Goal: Task Accomplishment & Management: Complete application form

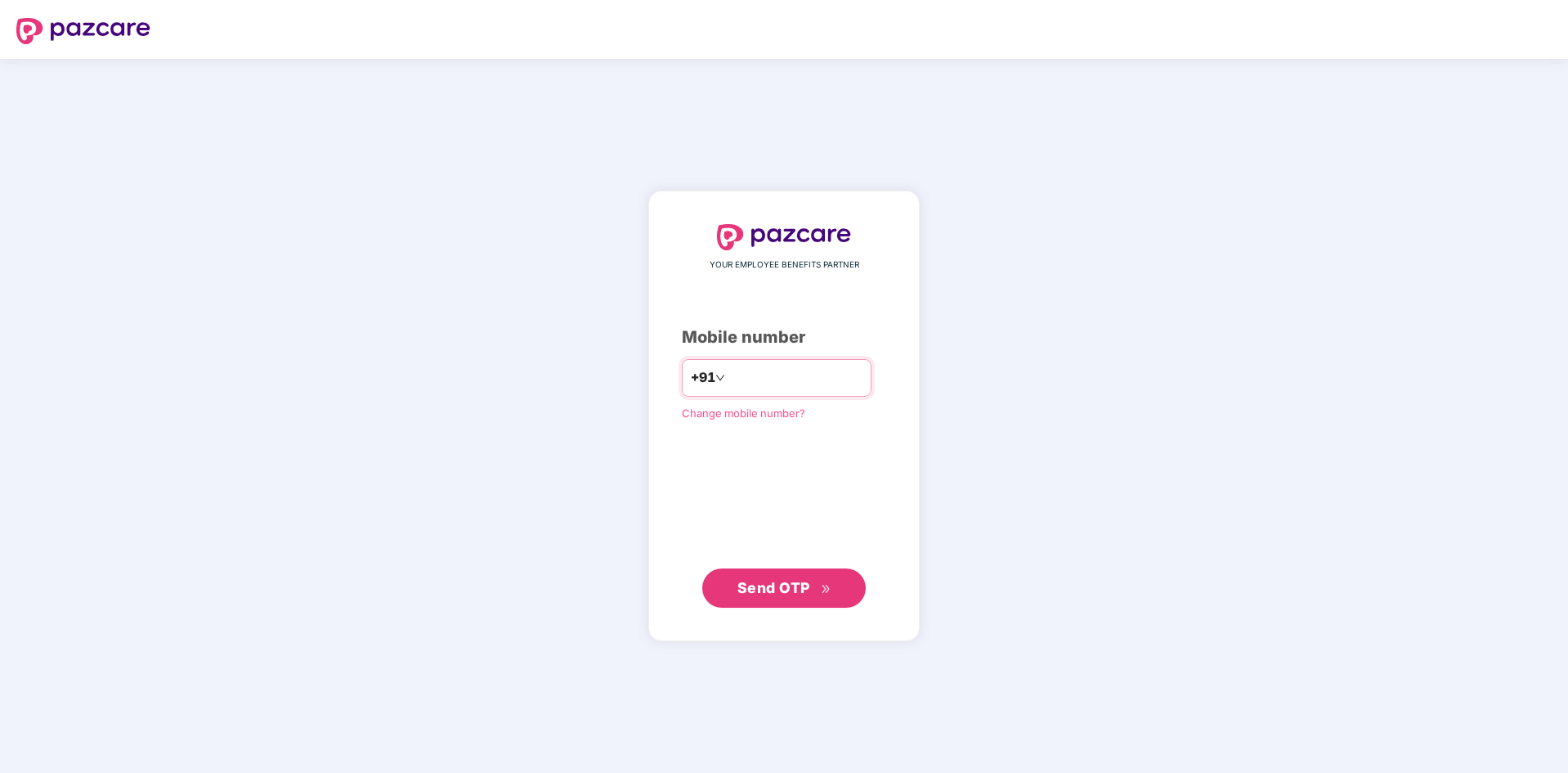
click at [728, 380] on input "number" at bounding box center [795, 378] width 134 height 27
type input "**********"
click at [793, 588] on span "Send OTP" at bounding box center [774, 586] width 73 height 17
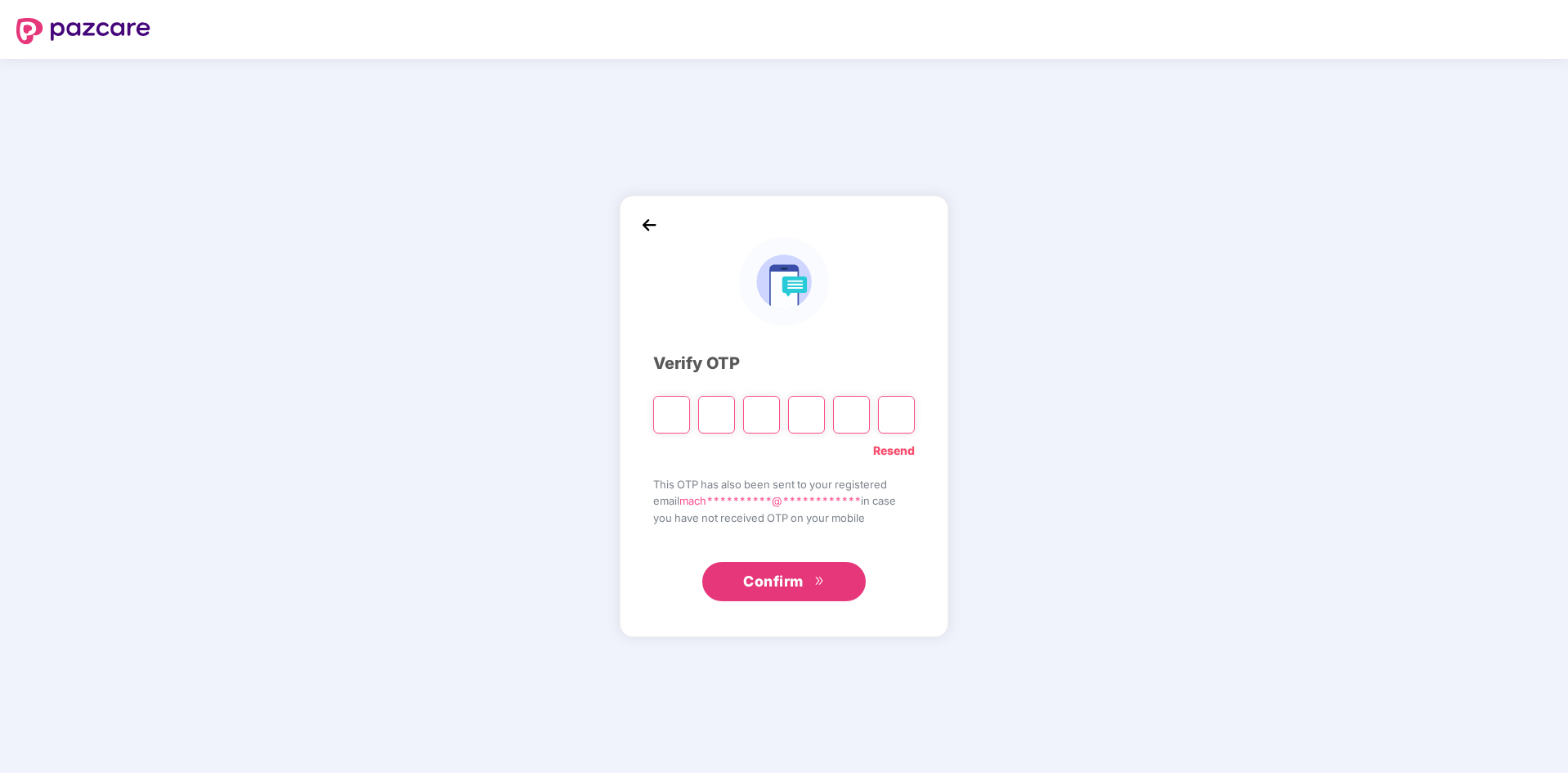
type input "*"
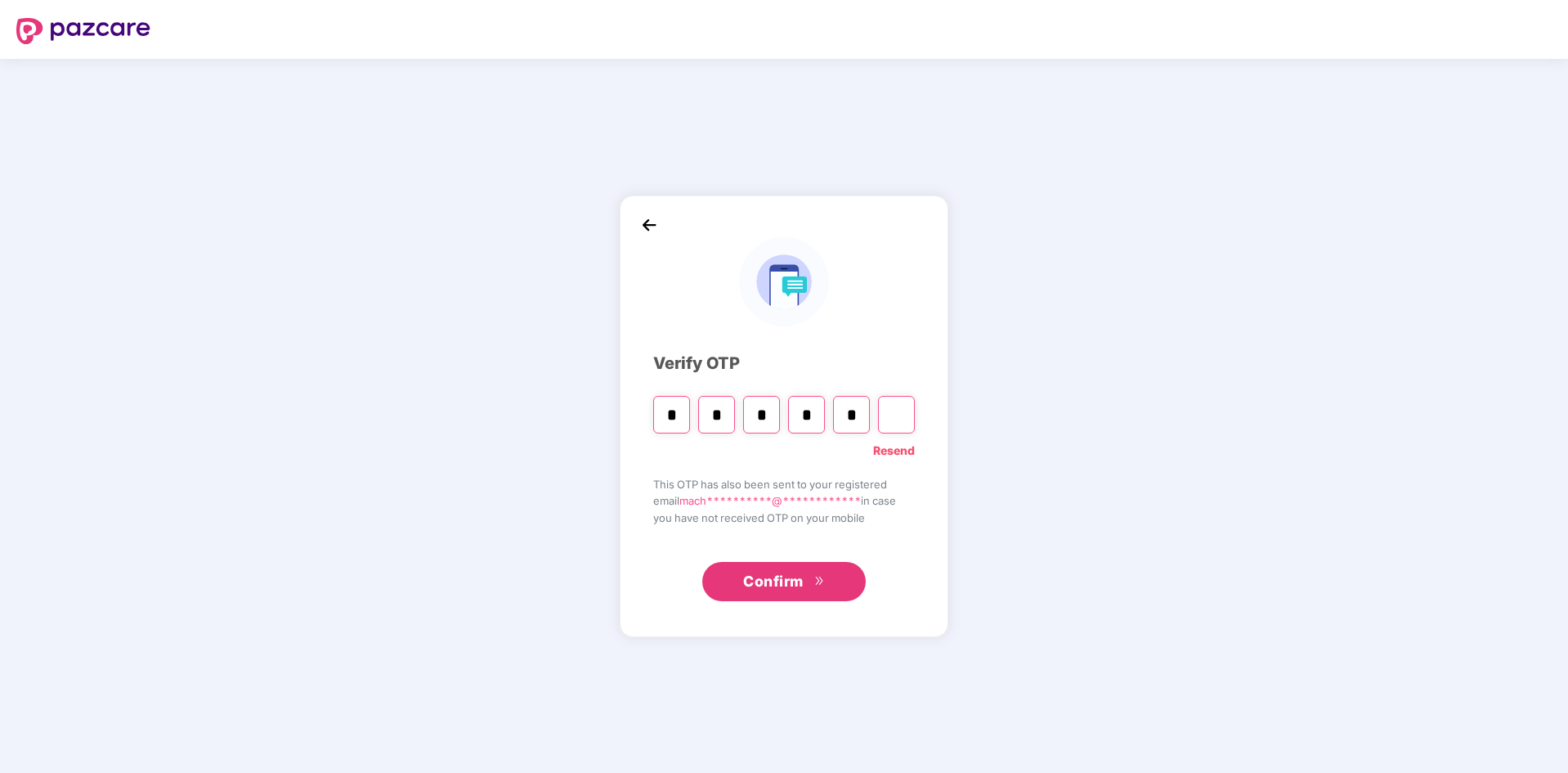
type input "*"
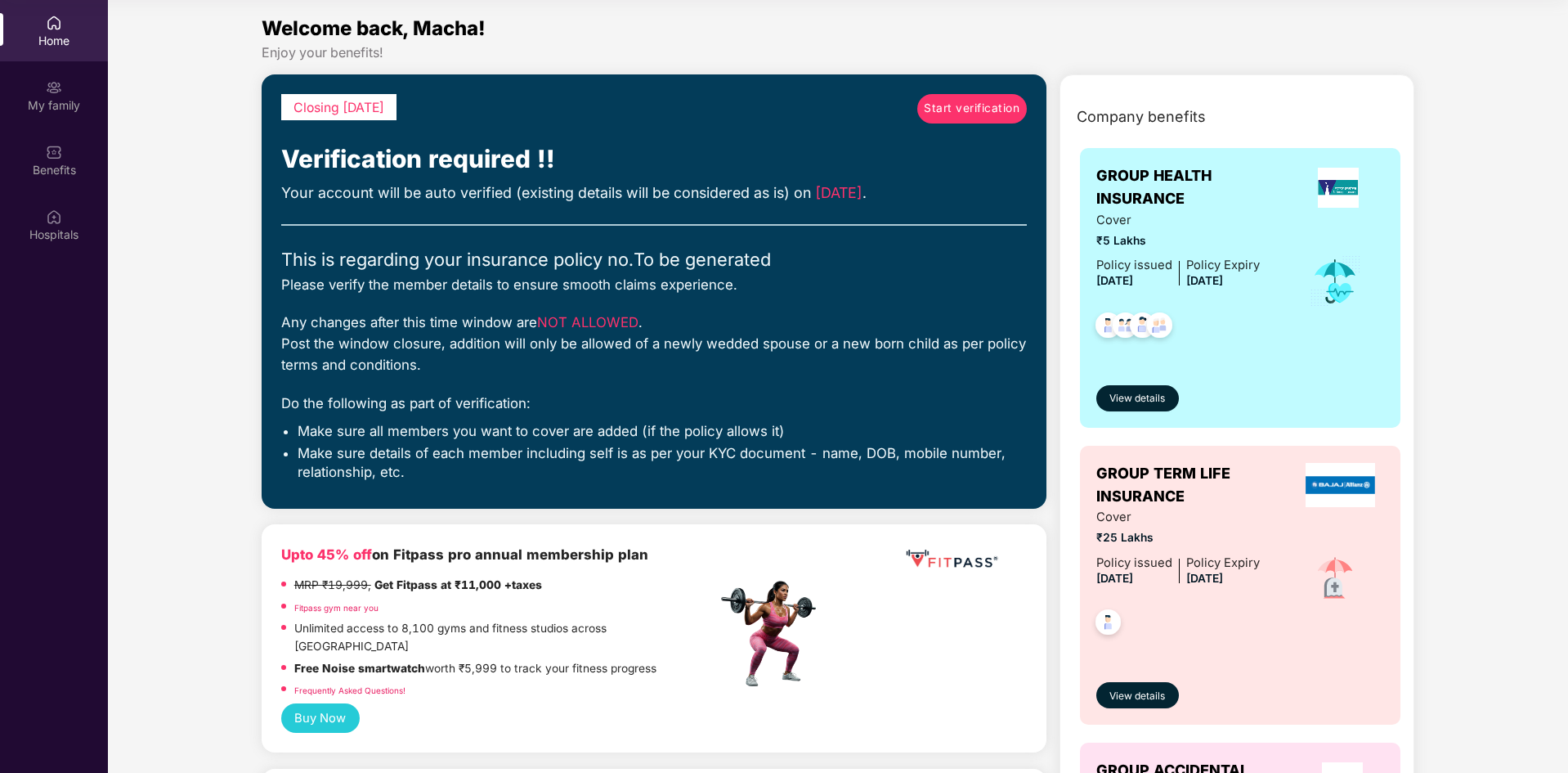
click at [975, 105] on span "Start verification" at bounding box center [971, 109] width 95 height 18
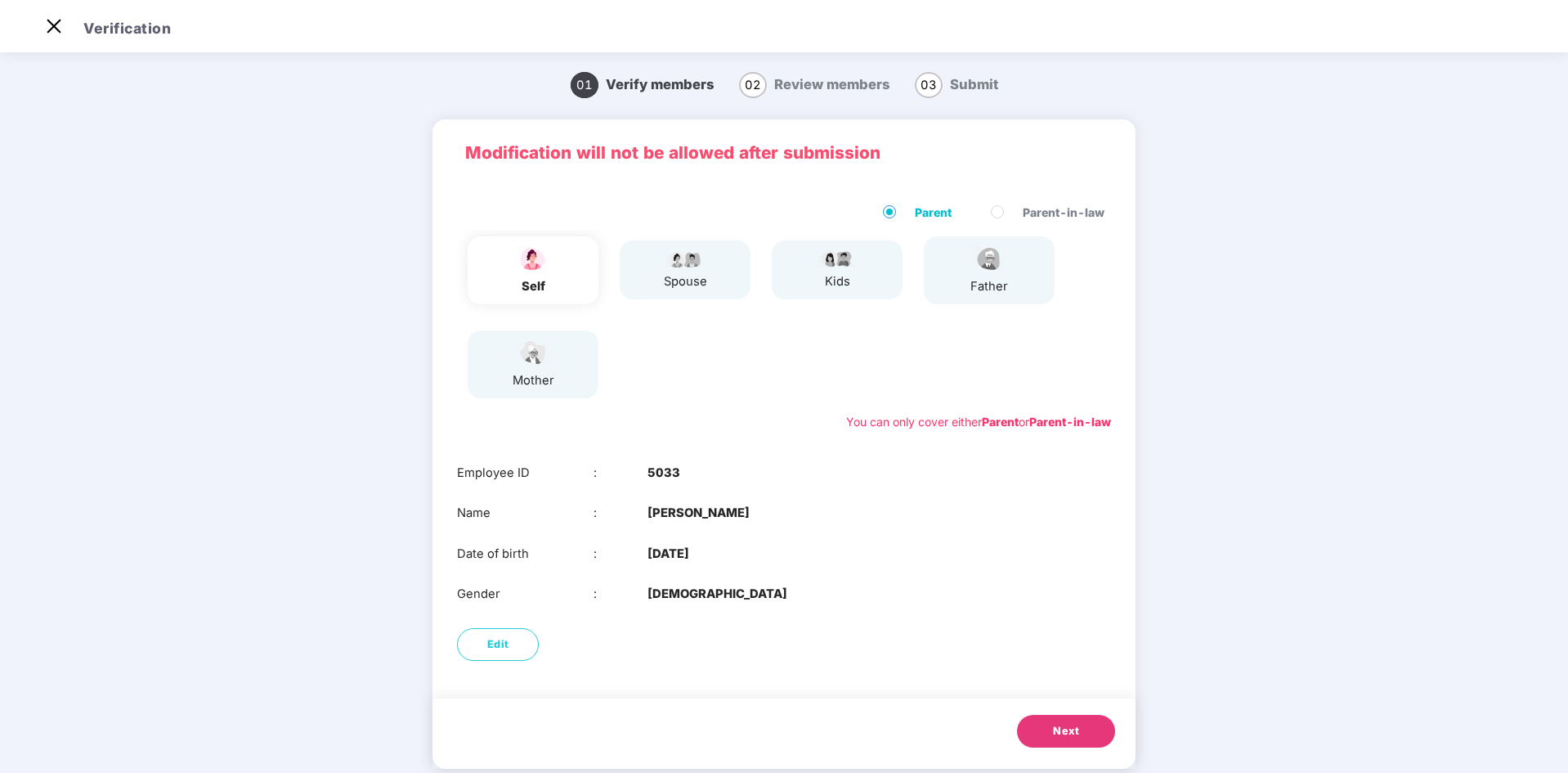
scroll to position [28, 0]
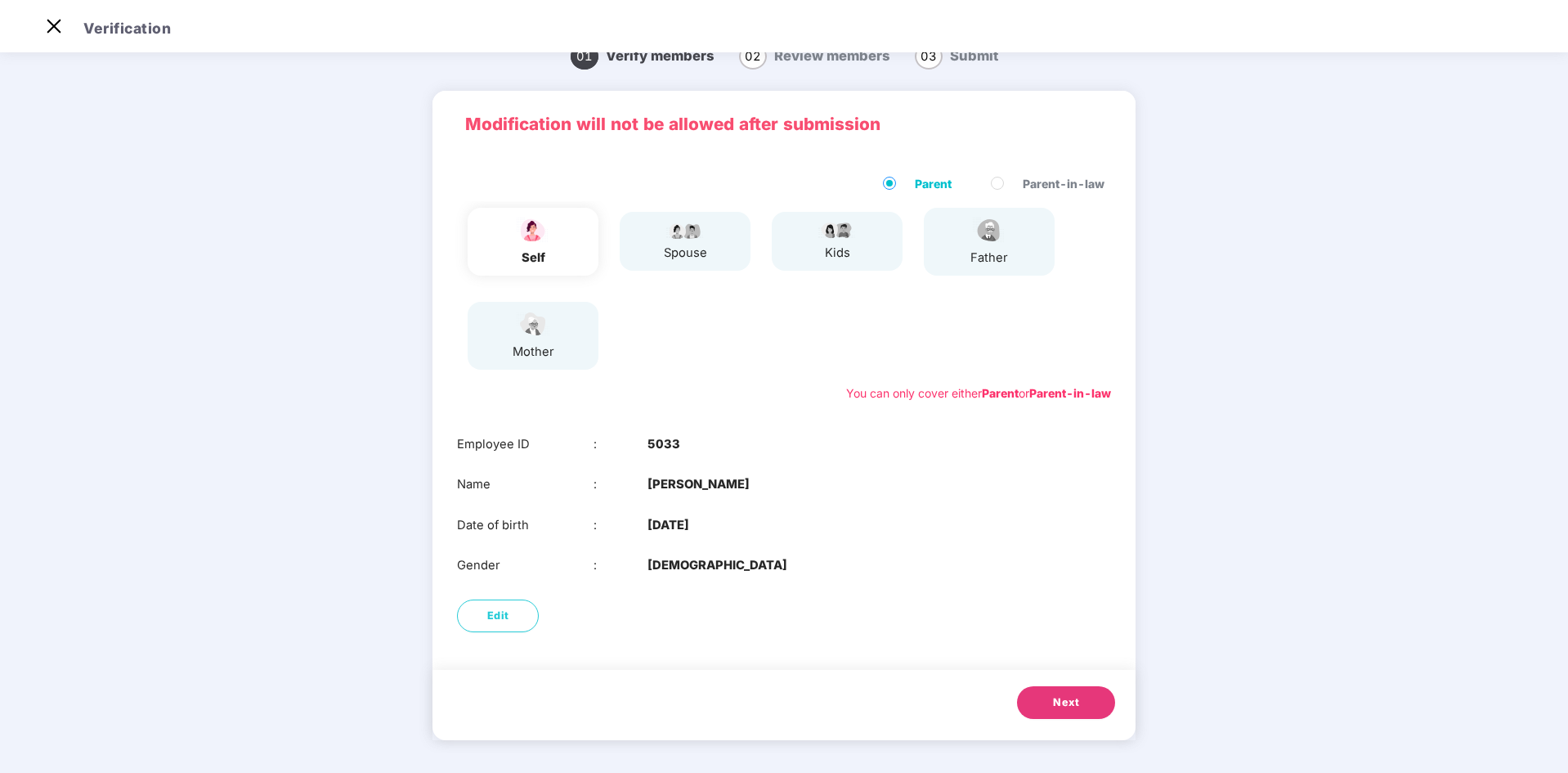
click at [1065, 712] on button "Next" at bounding box center [1066, 702] width 98 height 32
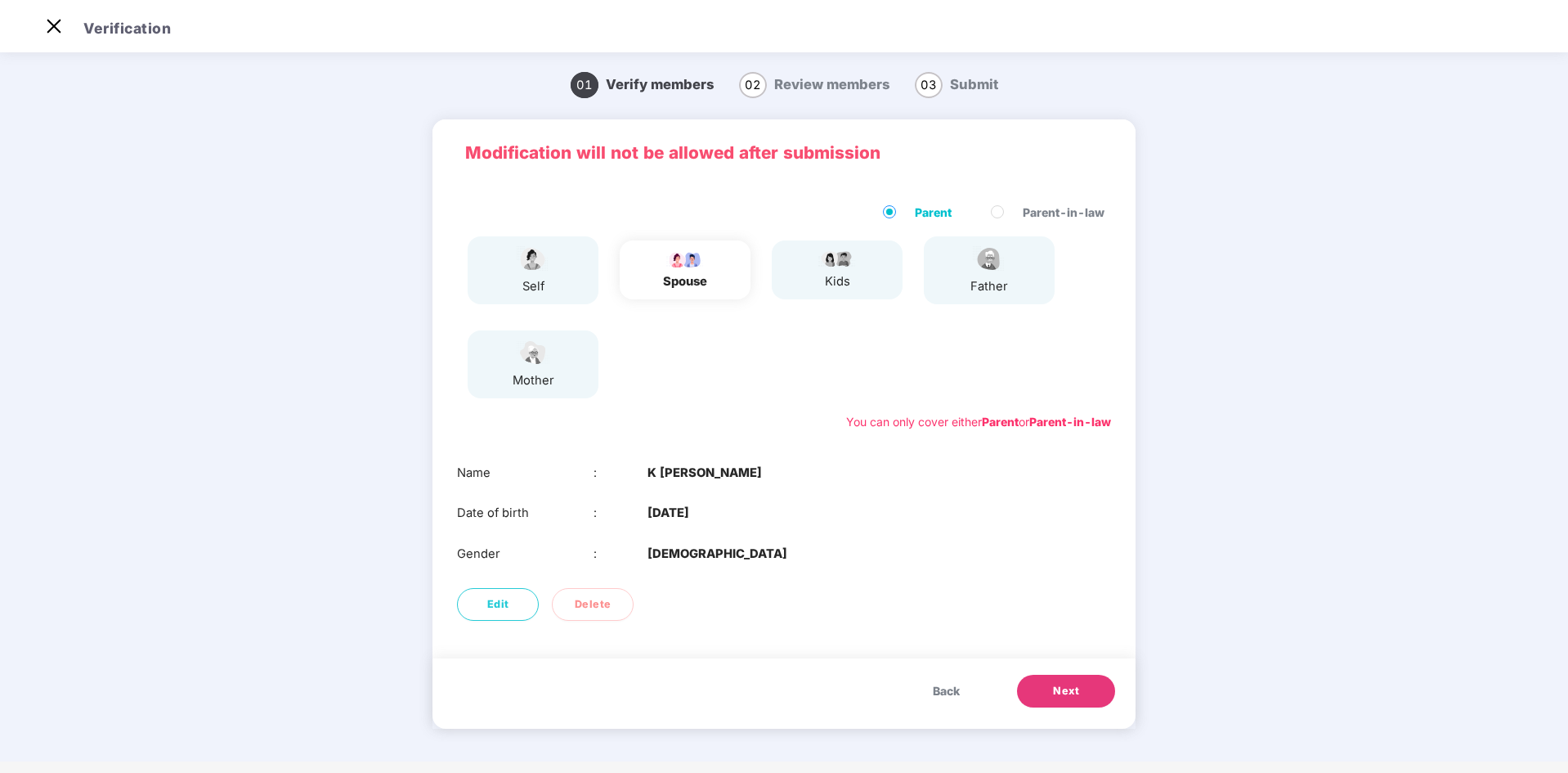
scroll to position [0, 0]
click at [1067, 702] on button "Next" at bounding box center [1066, 690] width 98 height 32
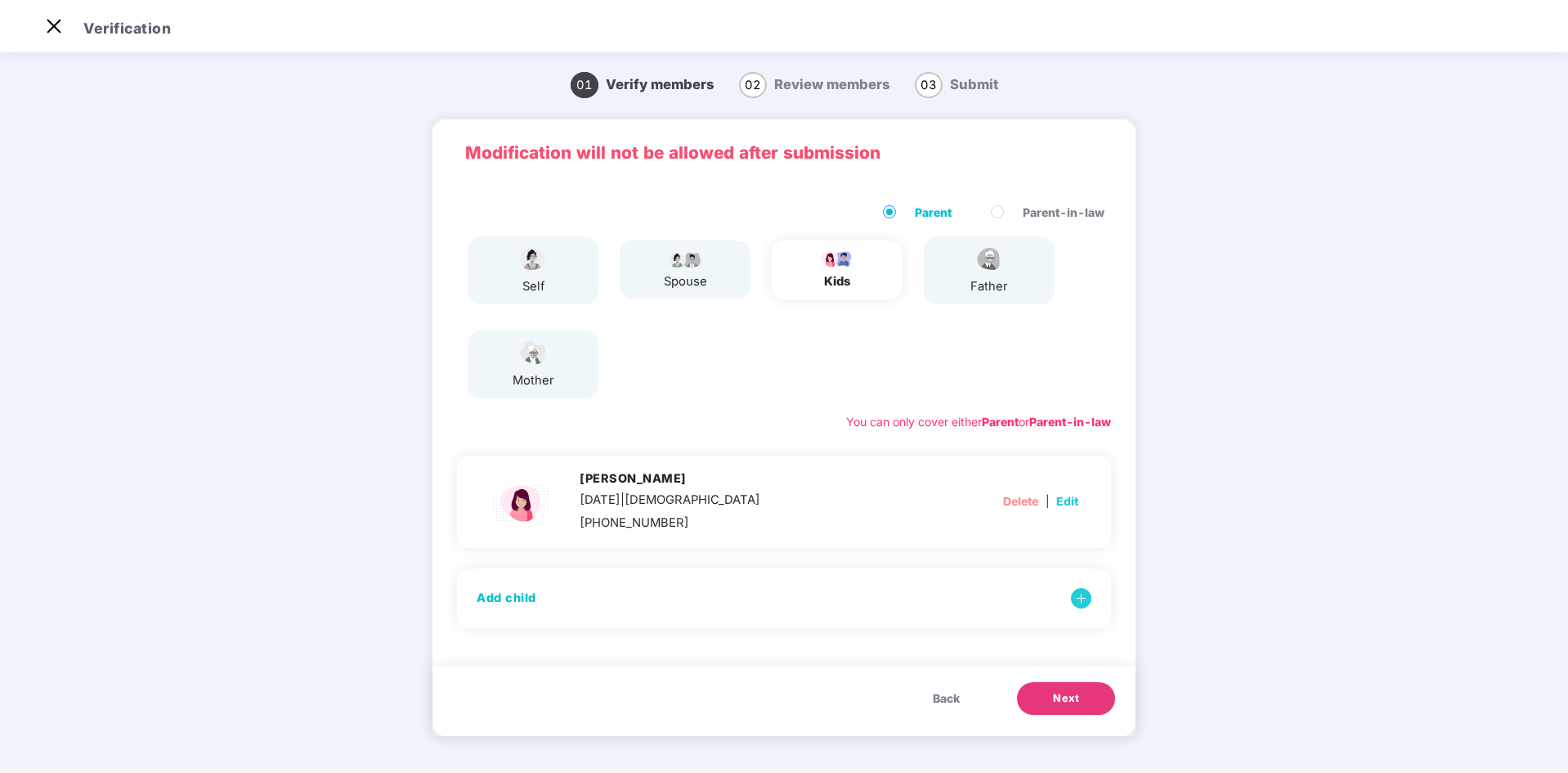
click at [1058, 698] on span "Next" at bounding box center [1066, 698] width 27 height 17
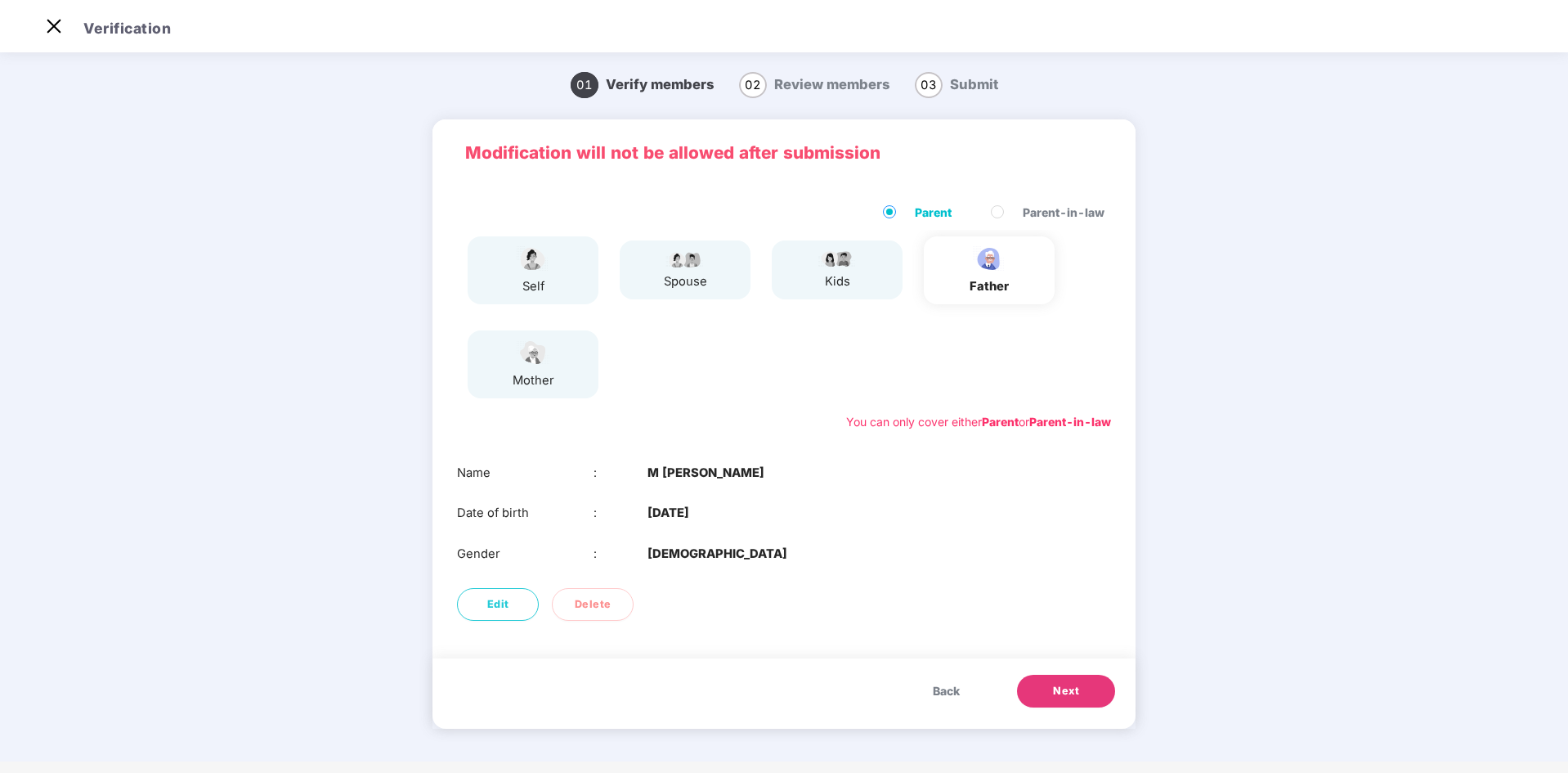
click at [1070, 691] on span "Next" at bounding box center [1066, 691] width 27 height 17
click at [1072, 689] on span "Next" at bounding box center [1066, 691] width 27 height 17
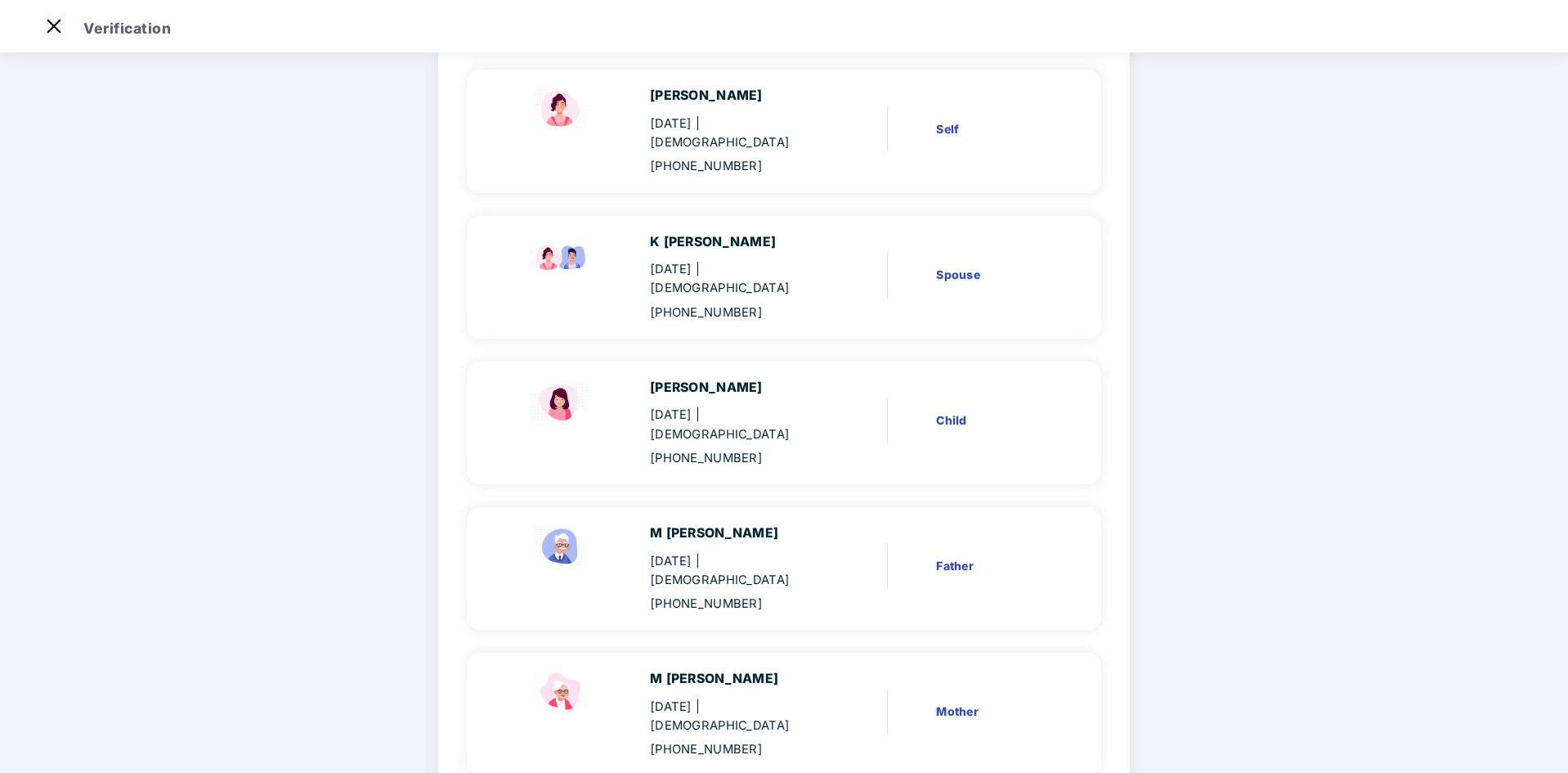
scroll to position [196, 0]
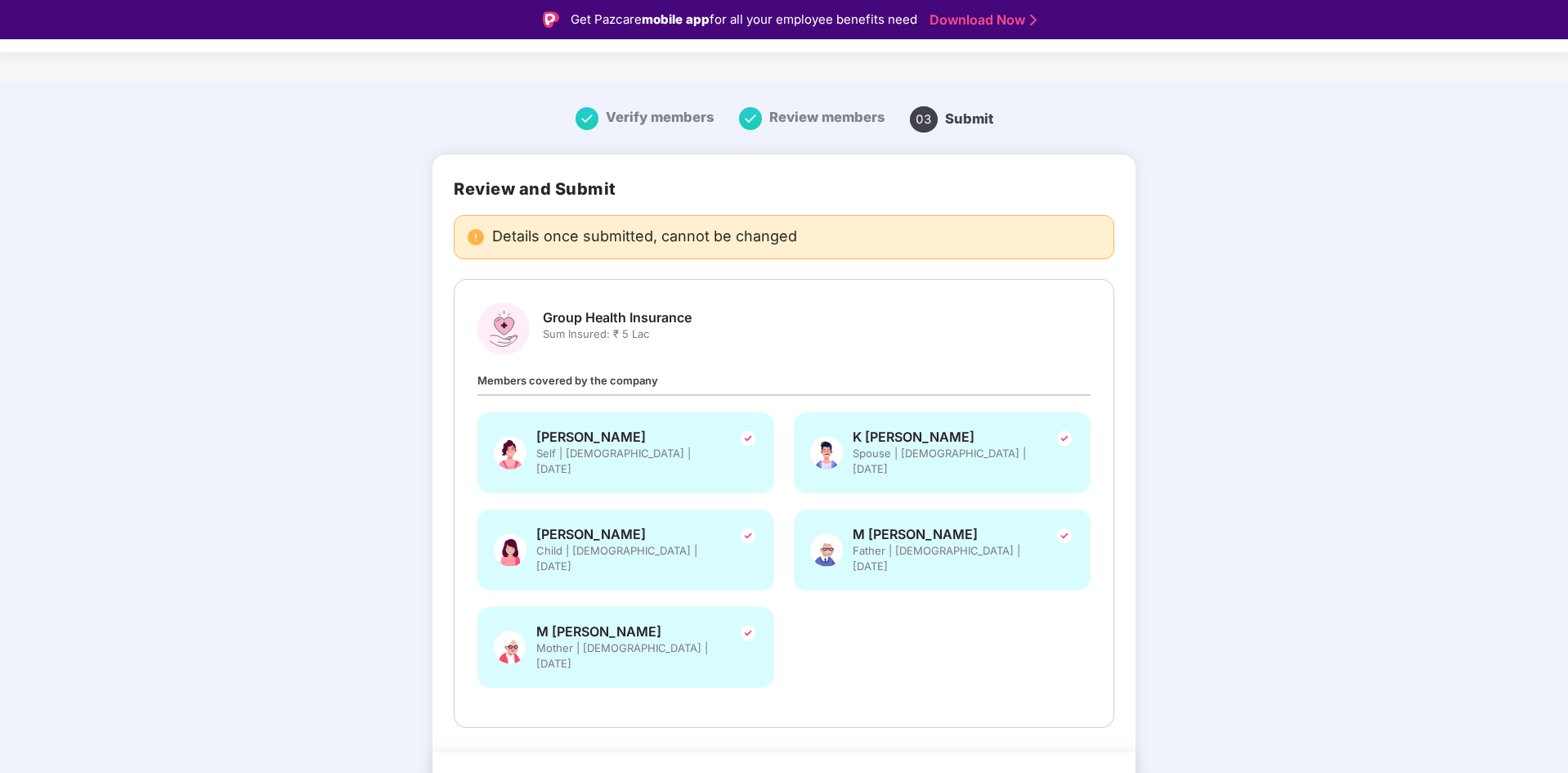
scroll to position [39, 0]
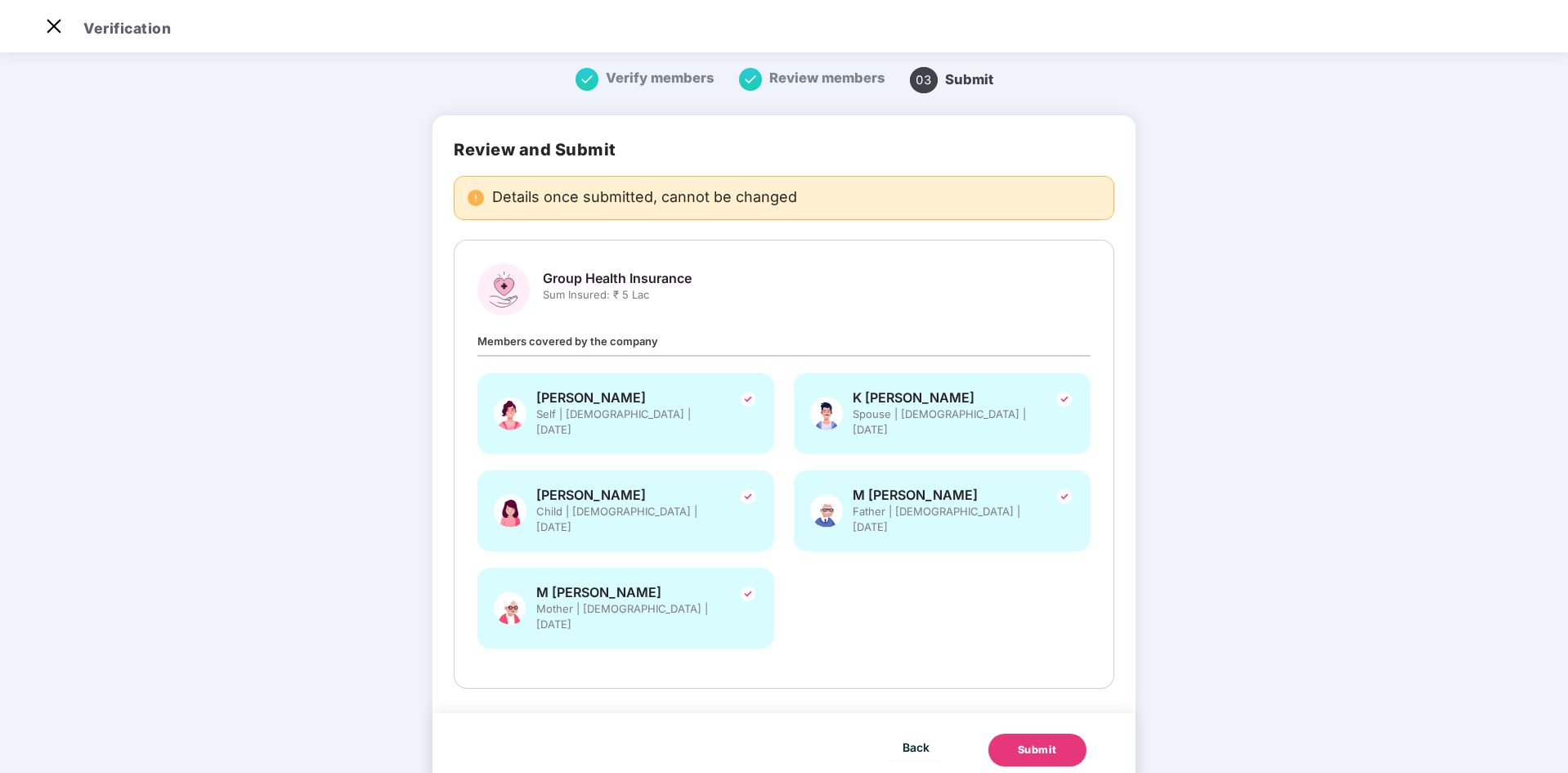
click at [1029, 741] on div "Submit" at bounding box center [1037, 750] width 39 height 17
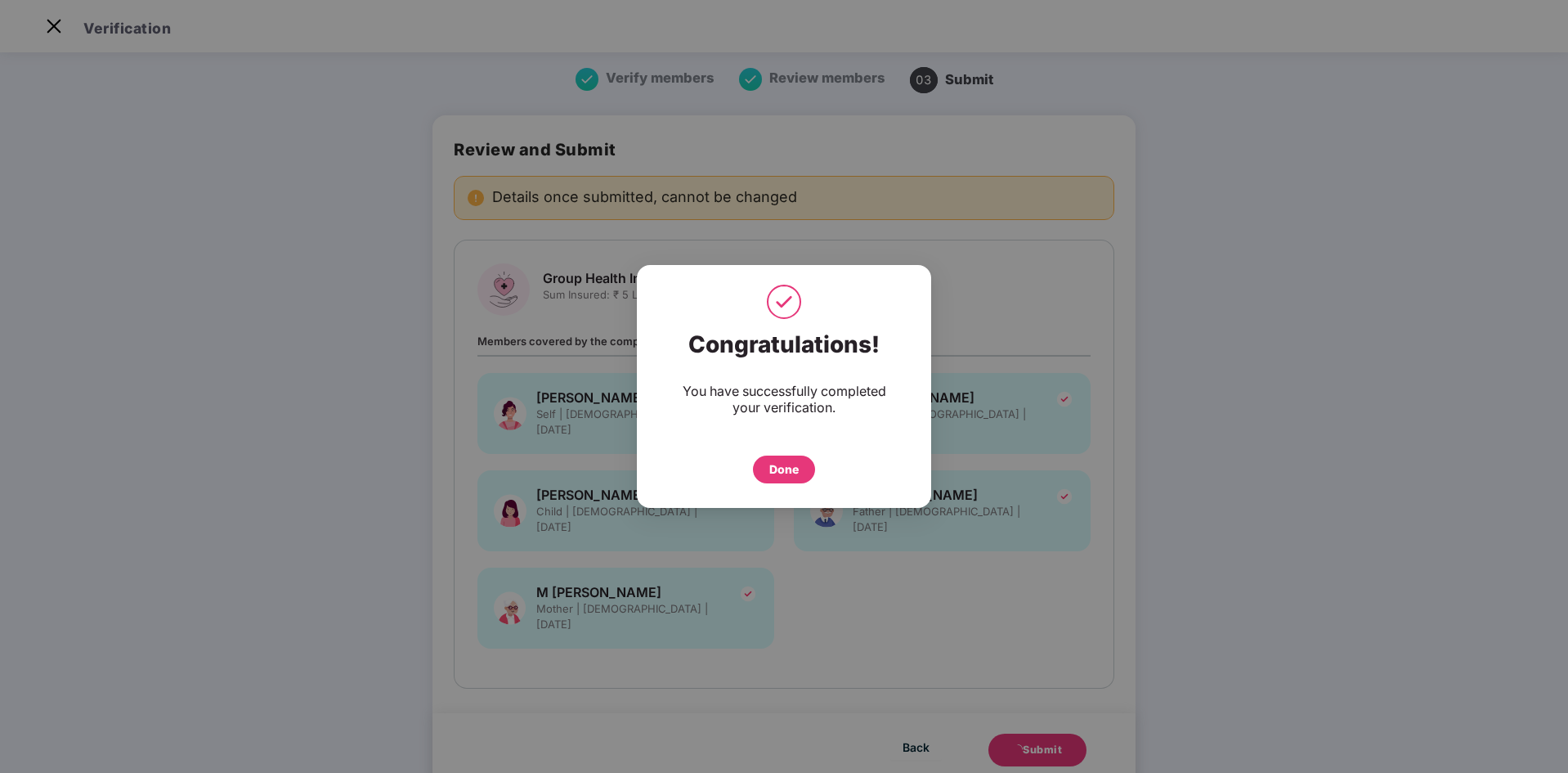
click at [789, 462] on div "Done" at bounding box center [784, 469] width 29 height 18
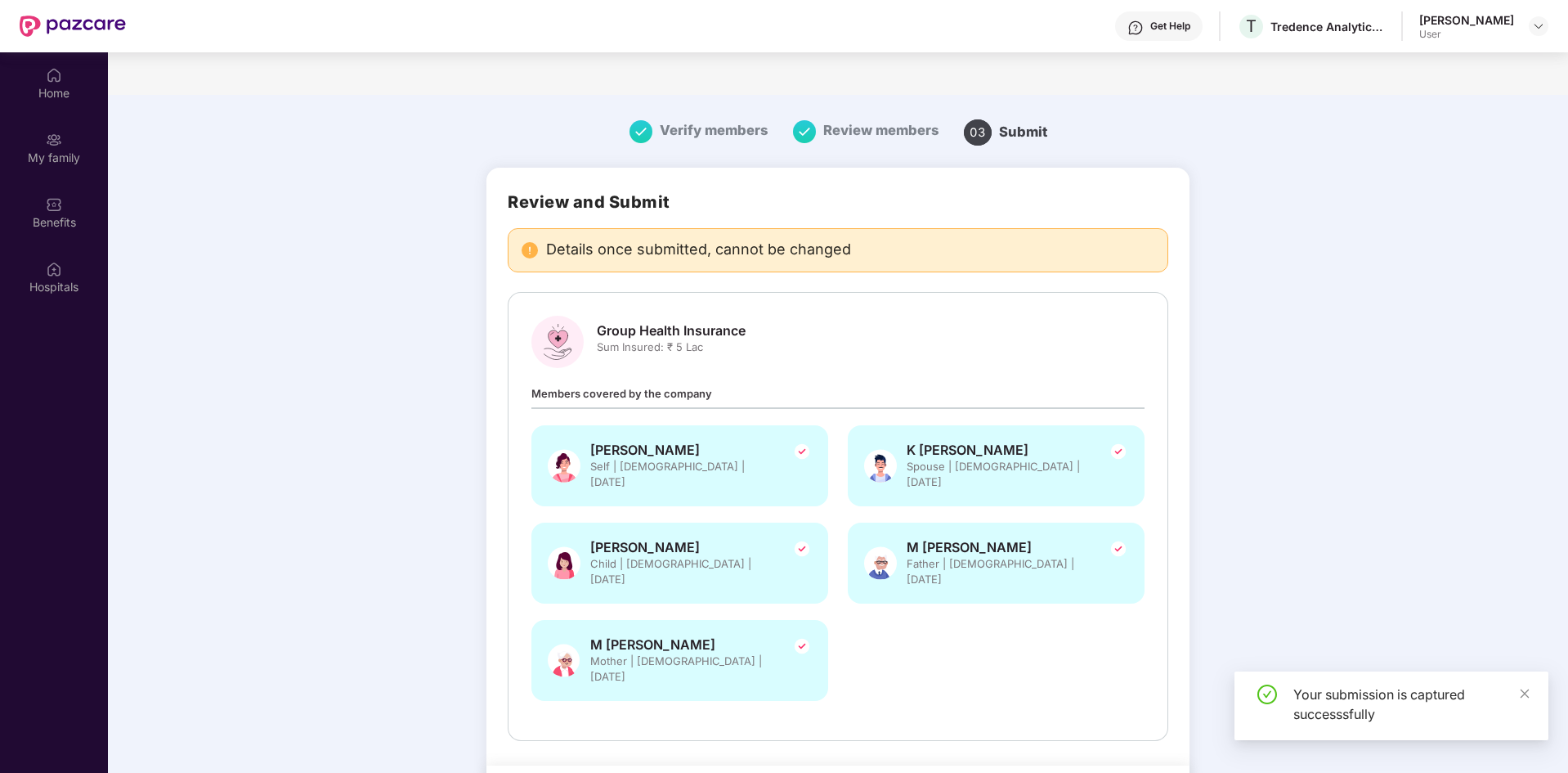
scroll to position [91, 0]
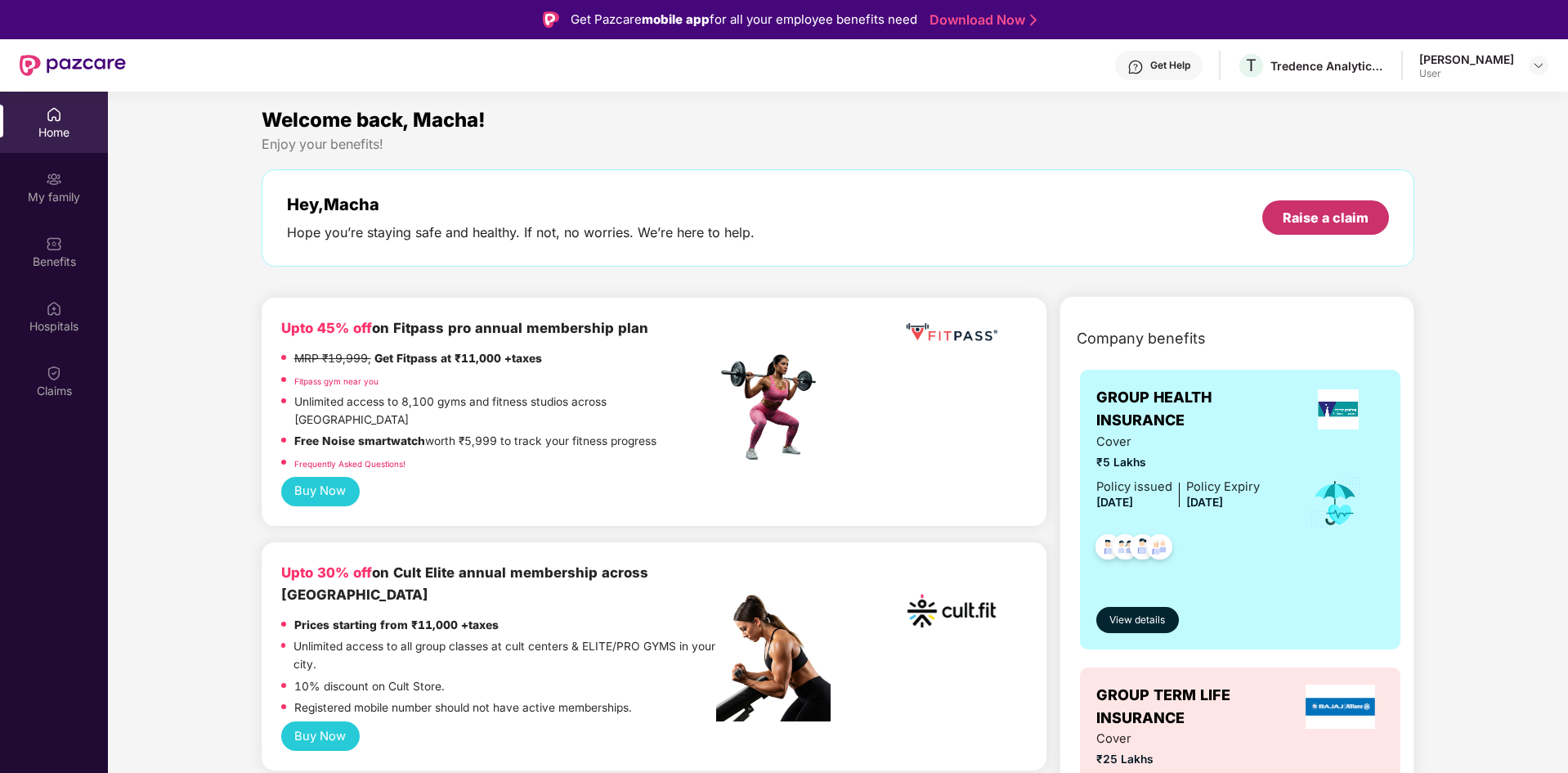
click at [1331, 207] on div "Raise a claim" at bounding box center [1326, 217] width 127 height 34
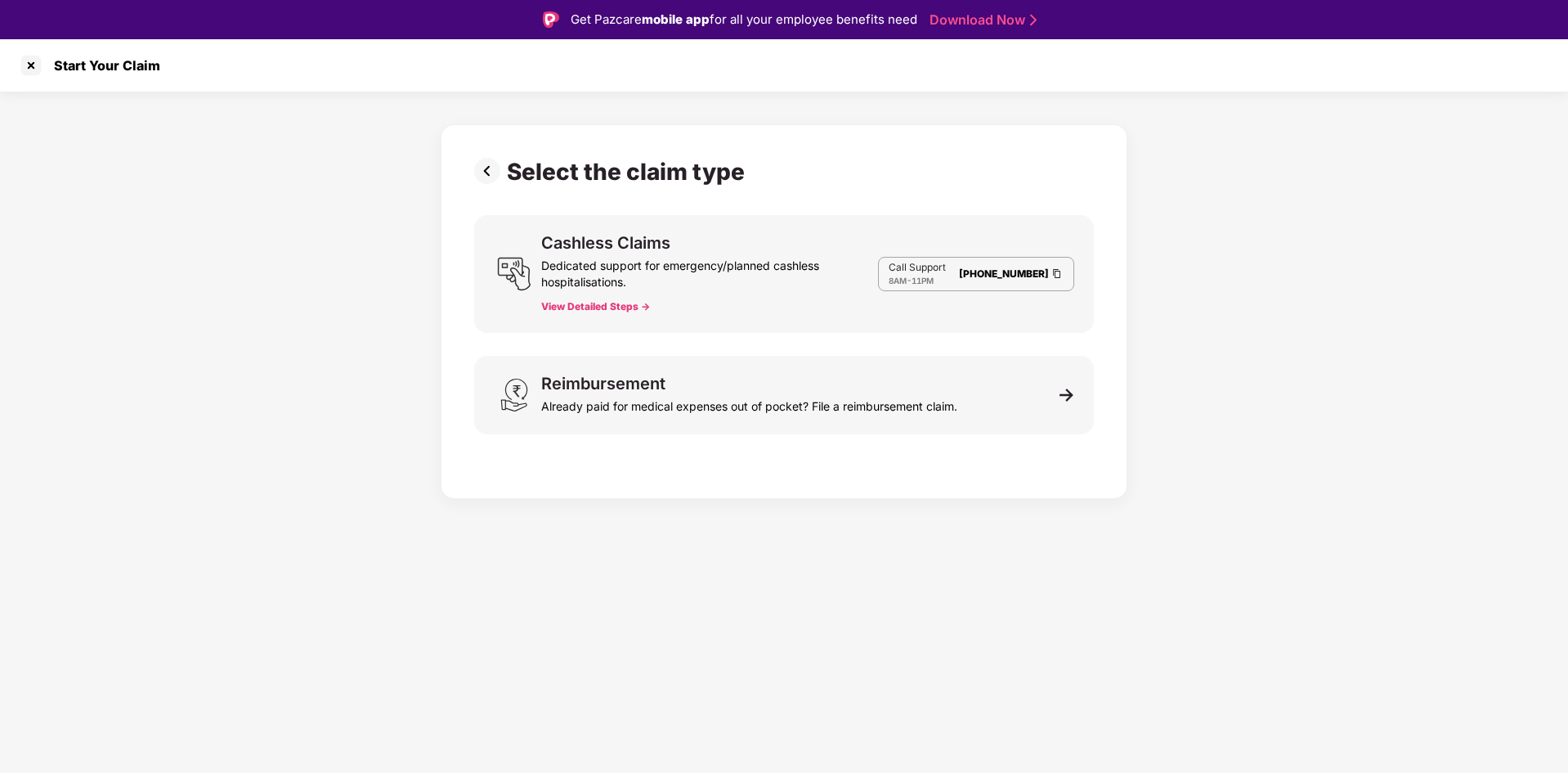
click at [490, 172] on img at bounding box center [490, 171] width 32 height 27
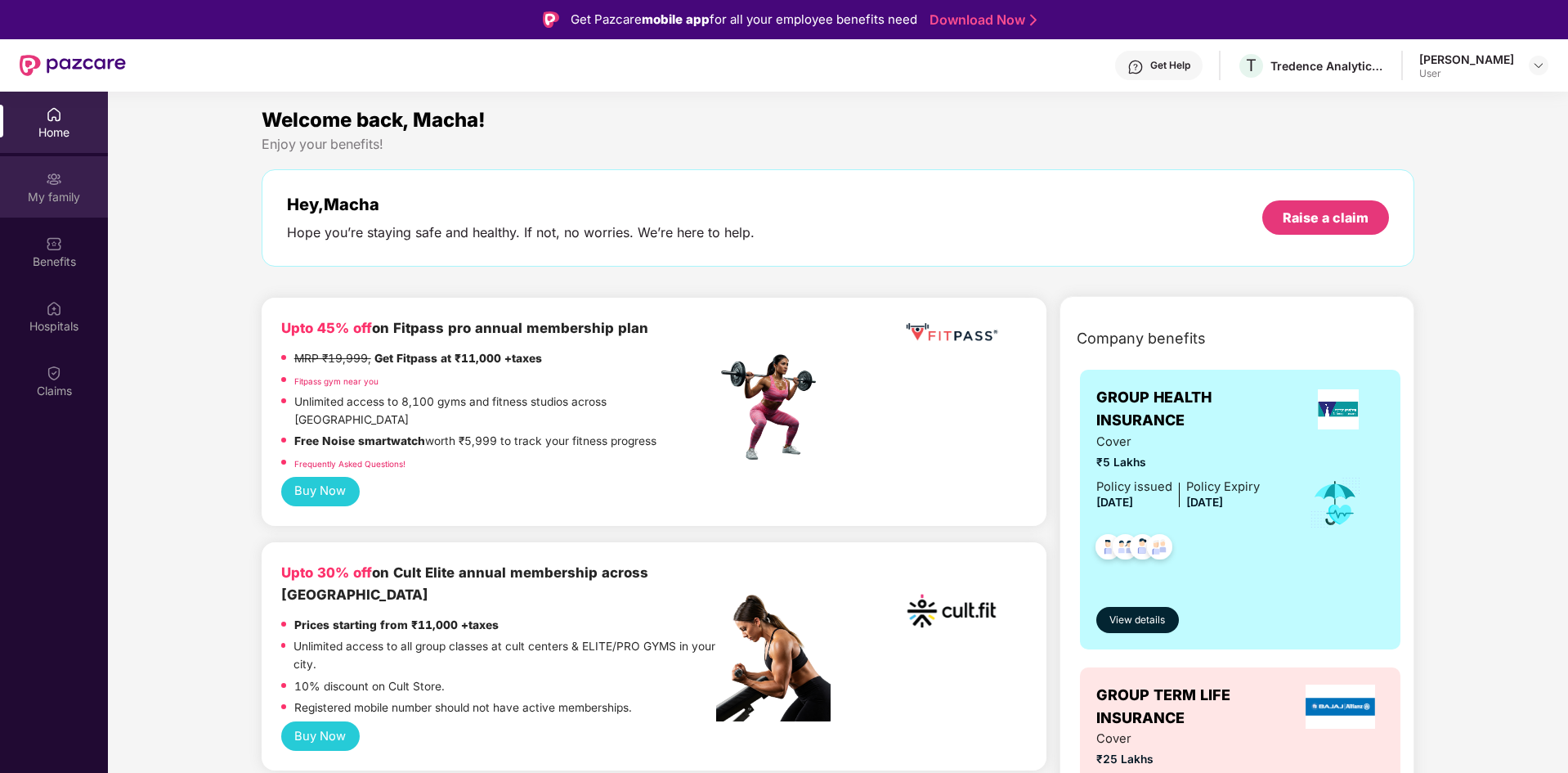
click at [39, 198] on div "My family" at bounding box center [54, 197] width 108 height 17
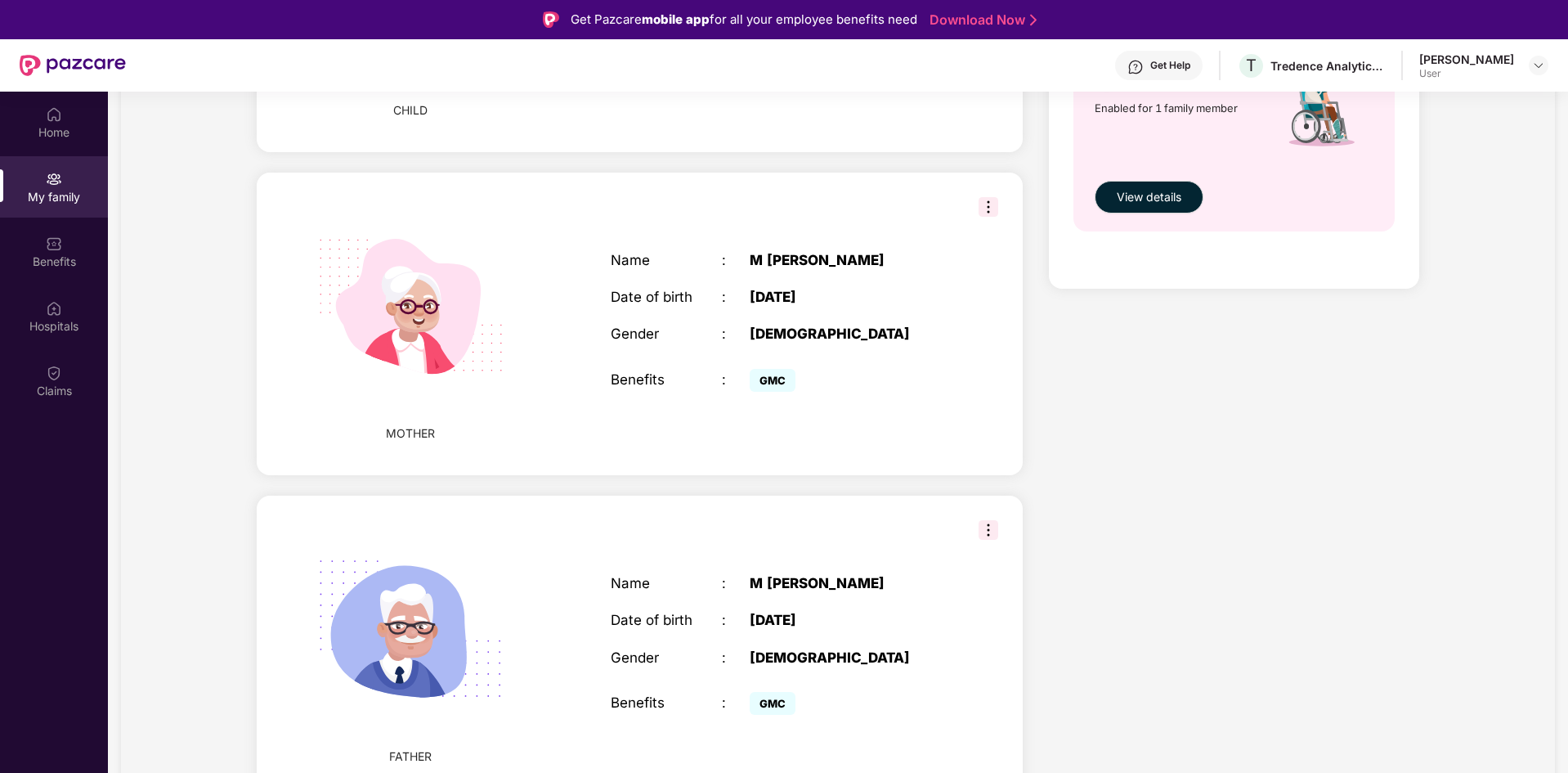
scroll to position [91, 0]
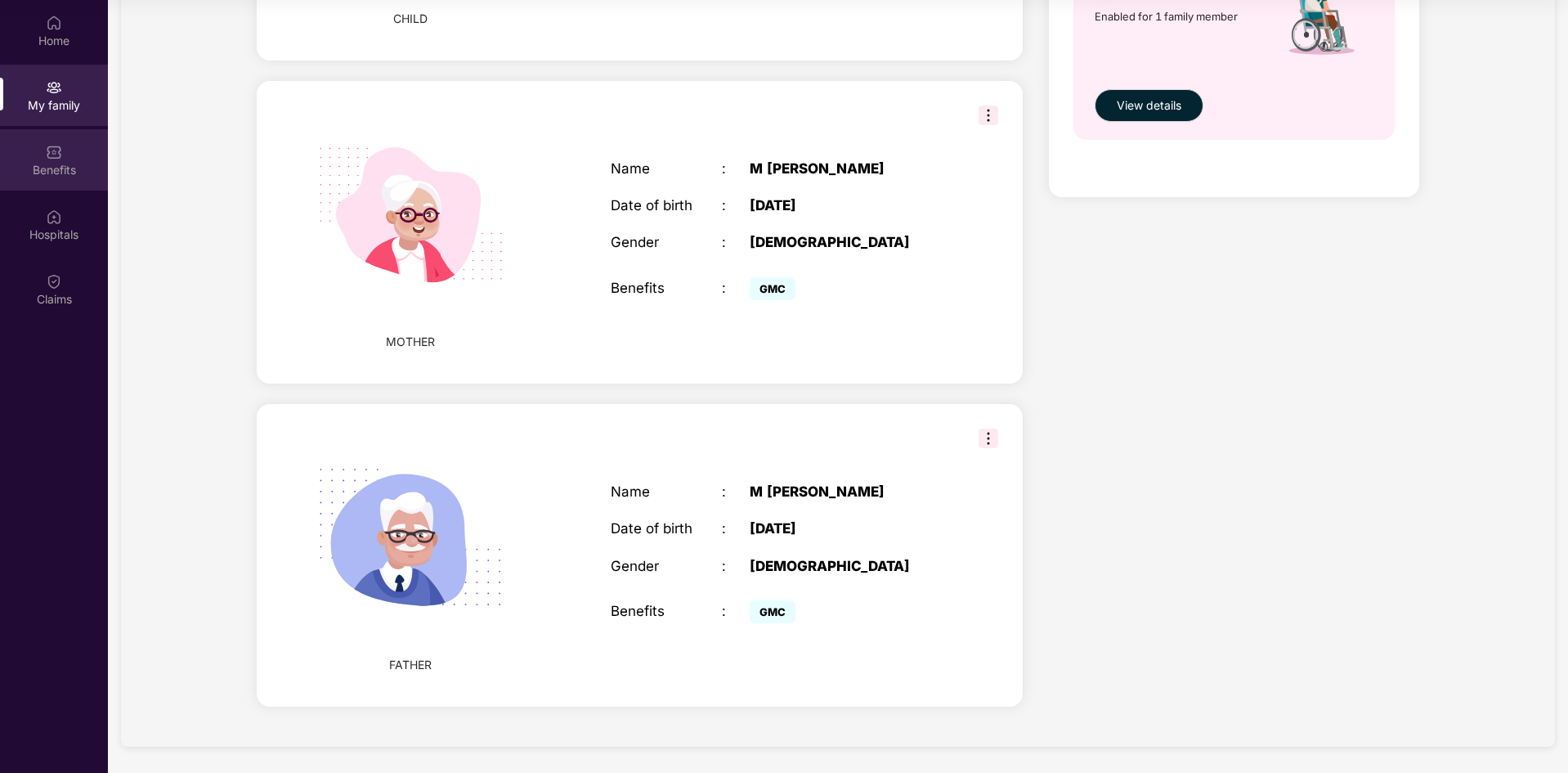
click at [41, 168] on div "Benefits" at bounding box center [54, 170] width 108 height 17
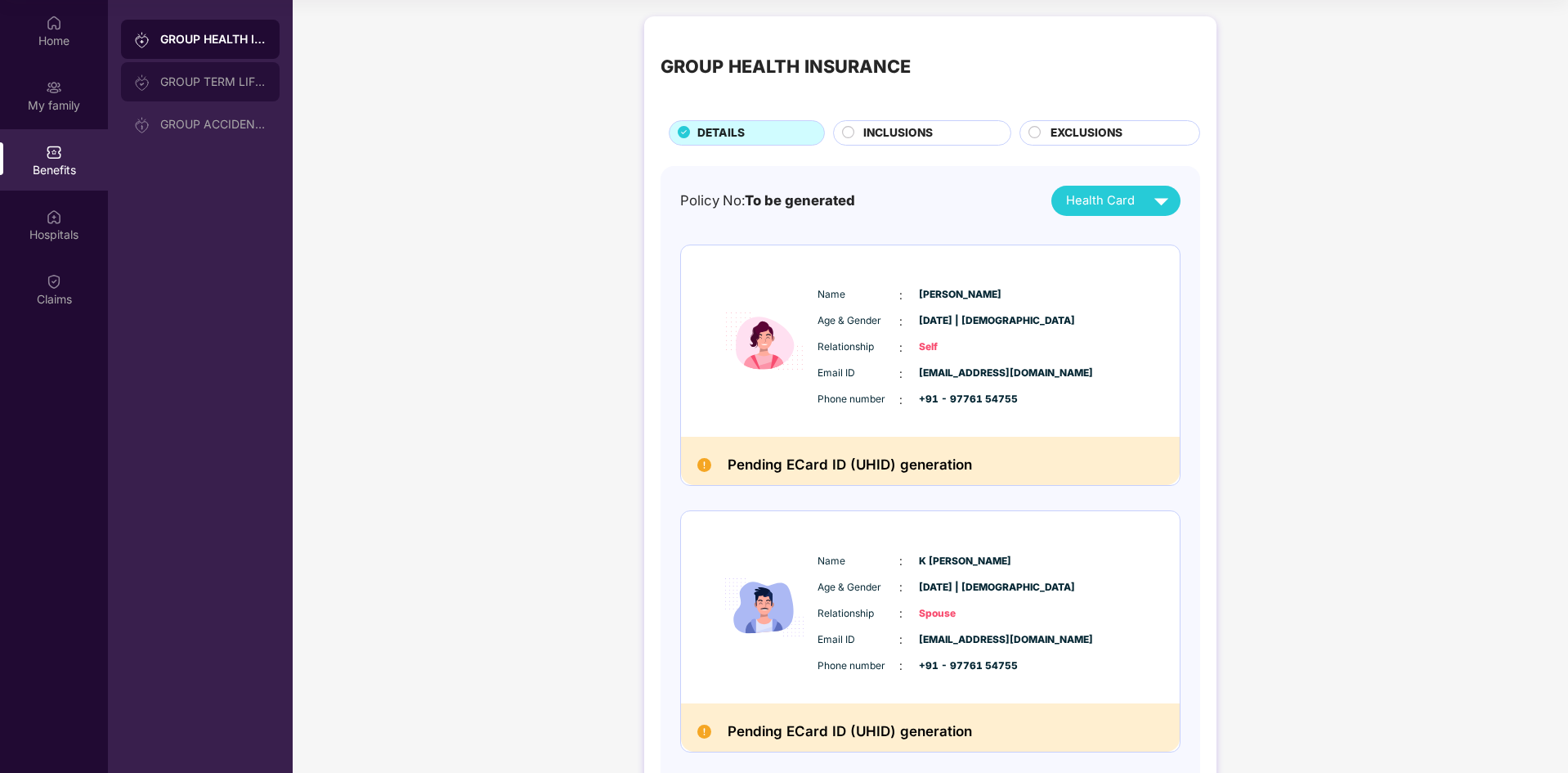
click at [195, 86] on div "GROUP TERM LIFE INSURANCE" at bounding box center [213, 82] width 106 height 13
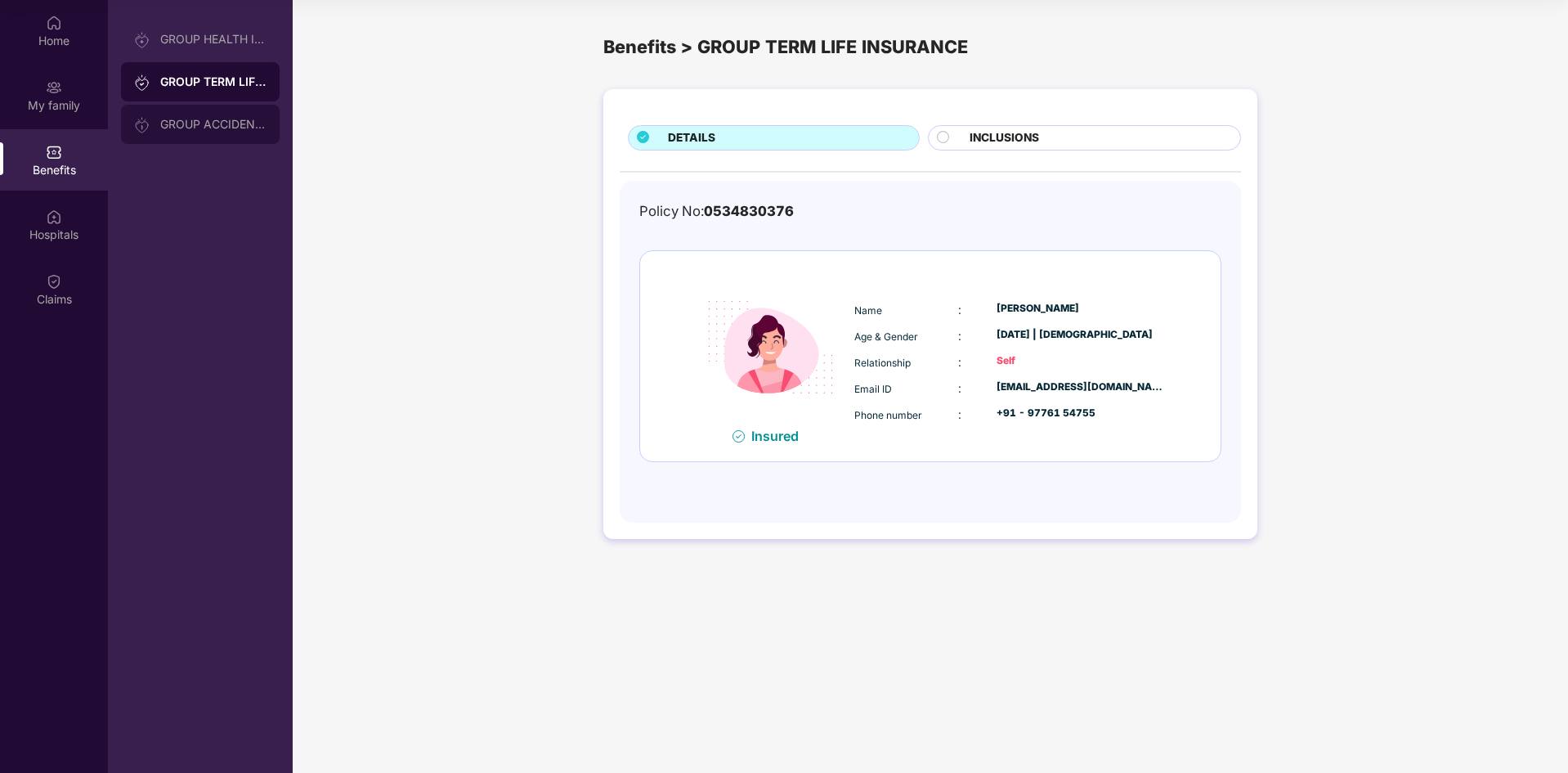
click at [201, 117] on div "GROUP ACCIDENTAL INSURANCE" at bounding box center [200, 124] width 159 height 39
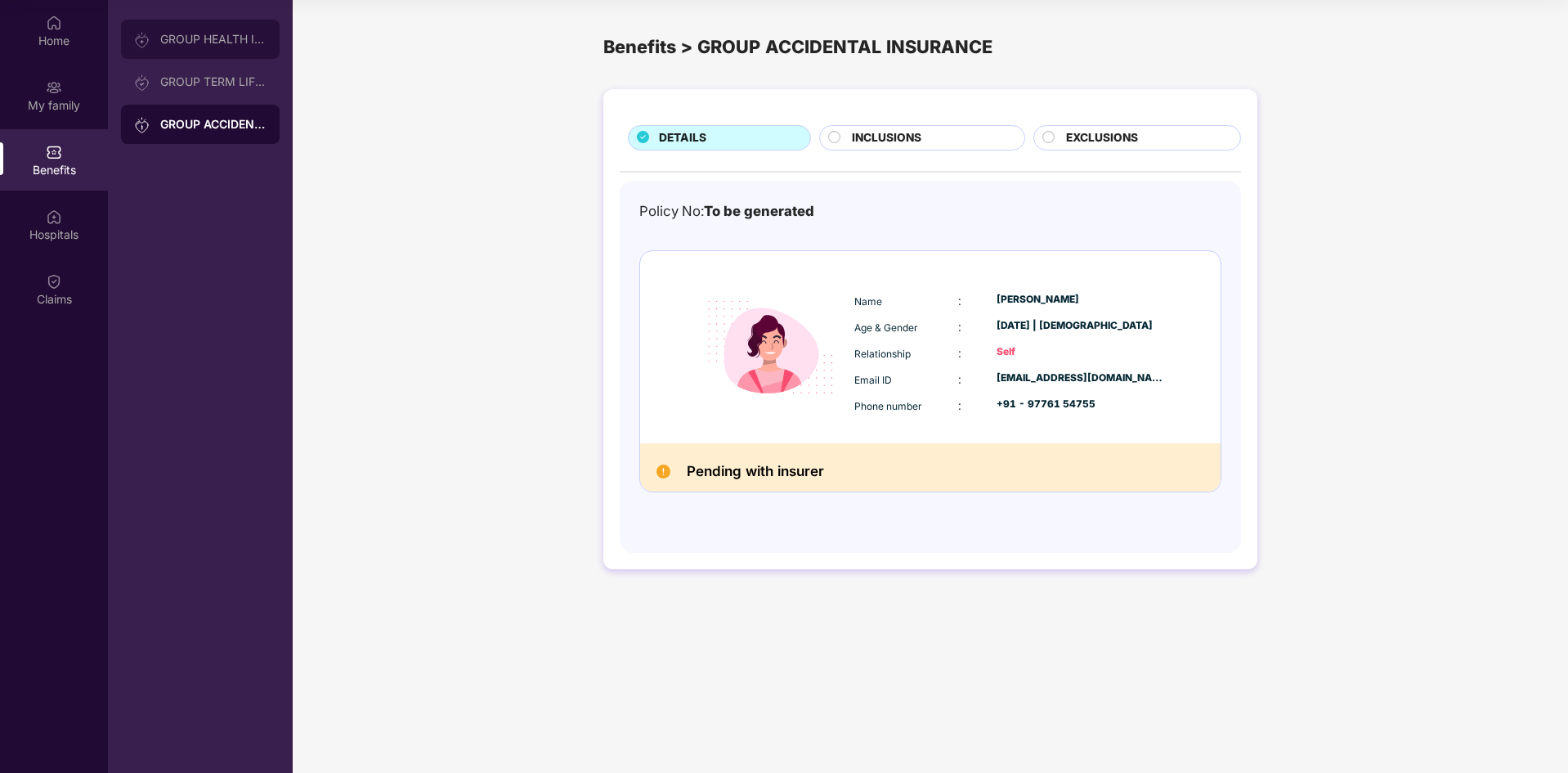
click at [220, 44] on div "GROUP HEALTH INSURANCE" at bounding box center [213, 39] width 106 height 13
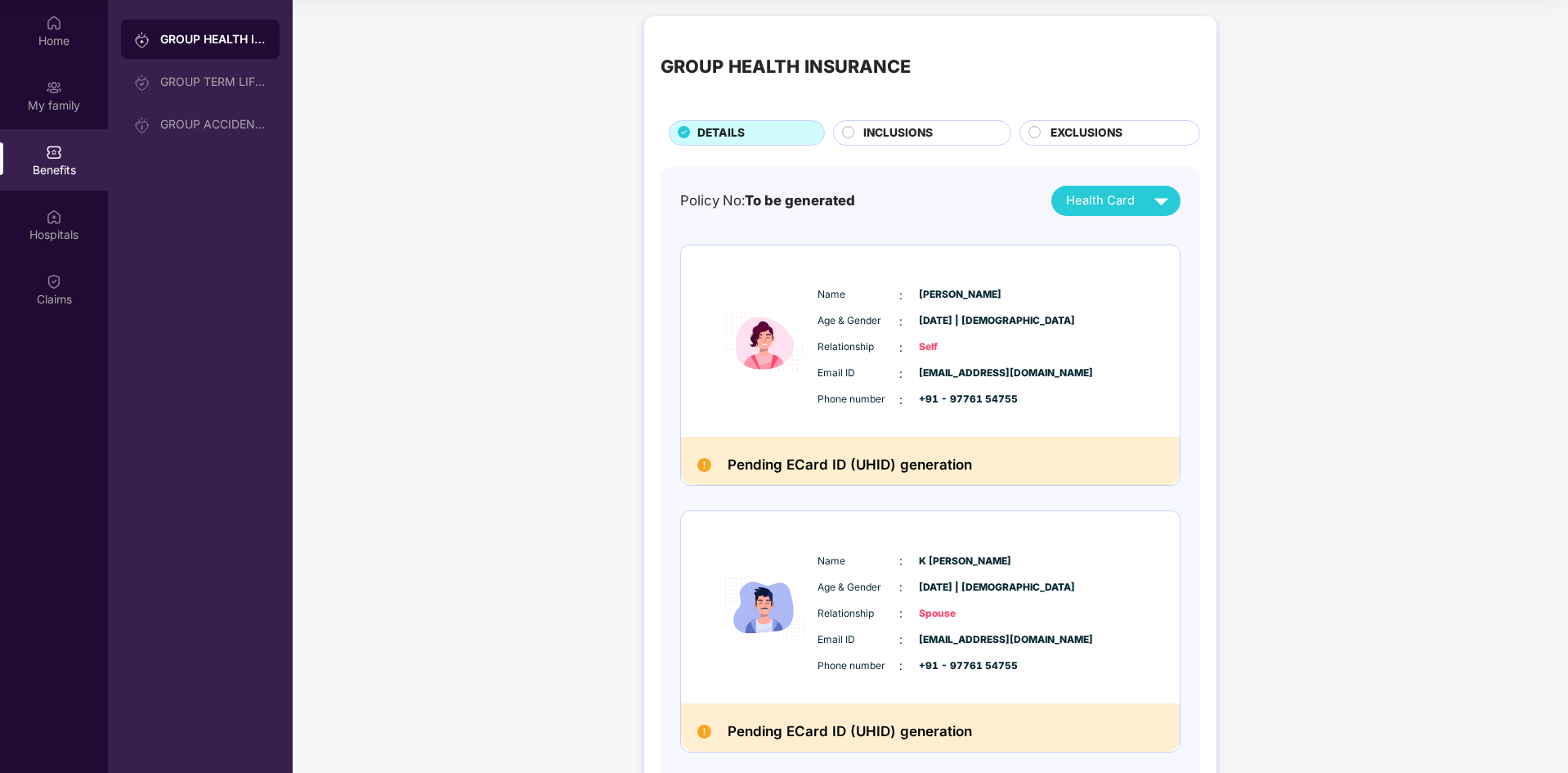
click at [907, 128] on span "INCLUSIONS" at bounding box center [898, 134] width 70 height 18
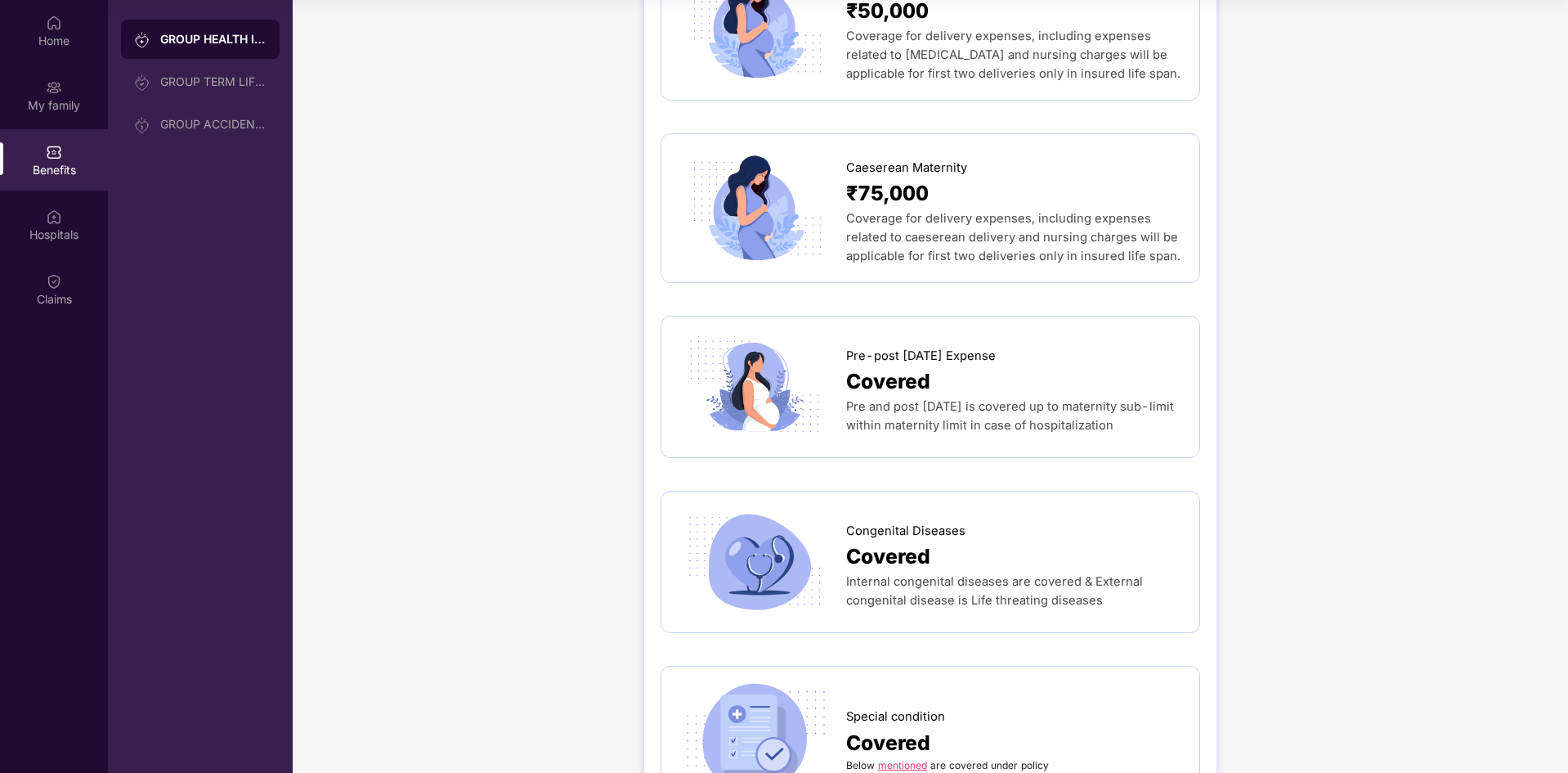
scroll to position [1941, 0]
click at [53, 91] on img at bounding box center [54, 88] width 17 height 17
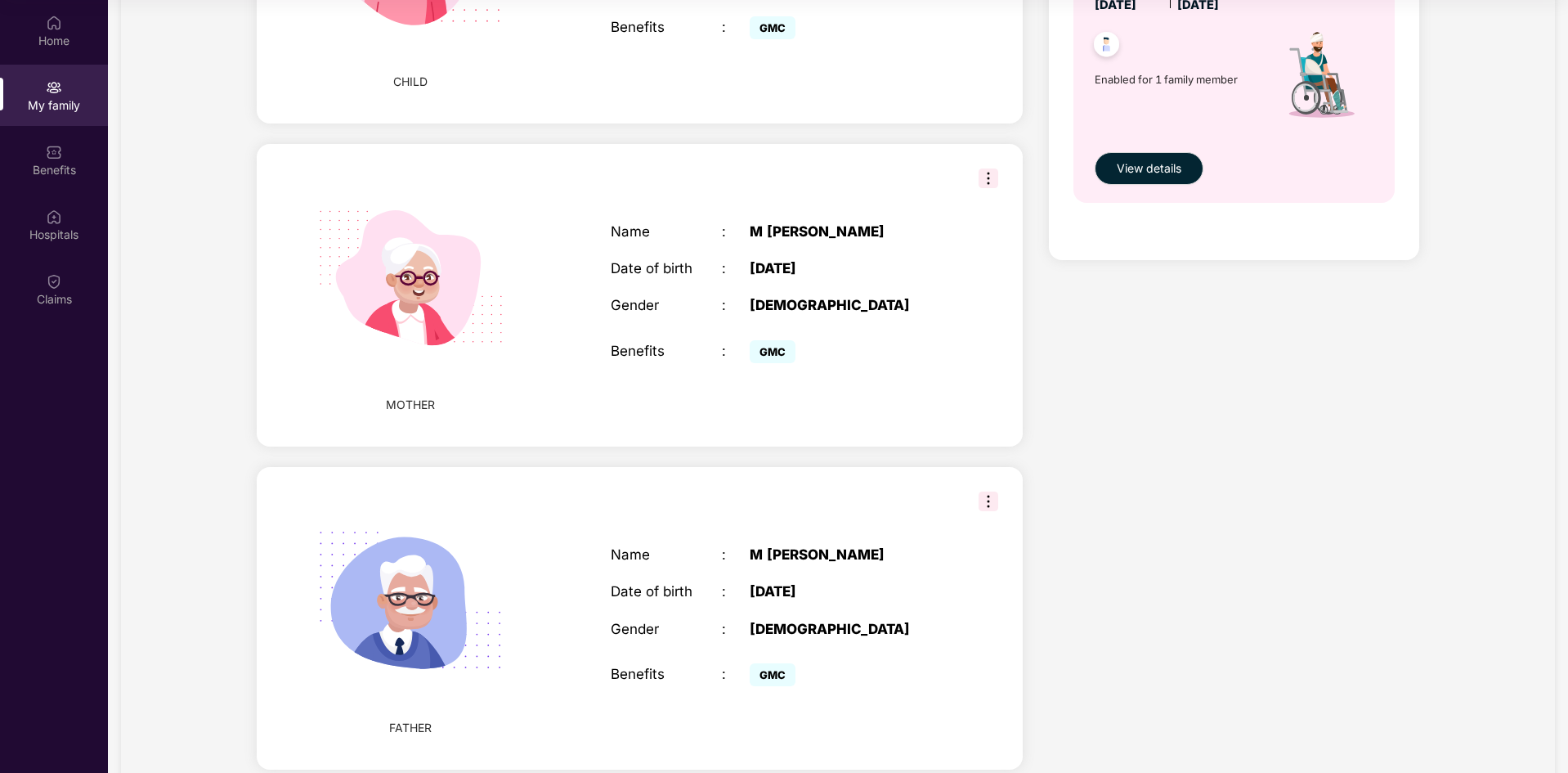
scroll to position [1186, 0]
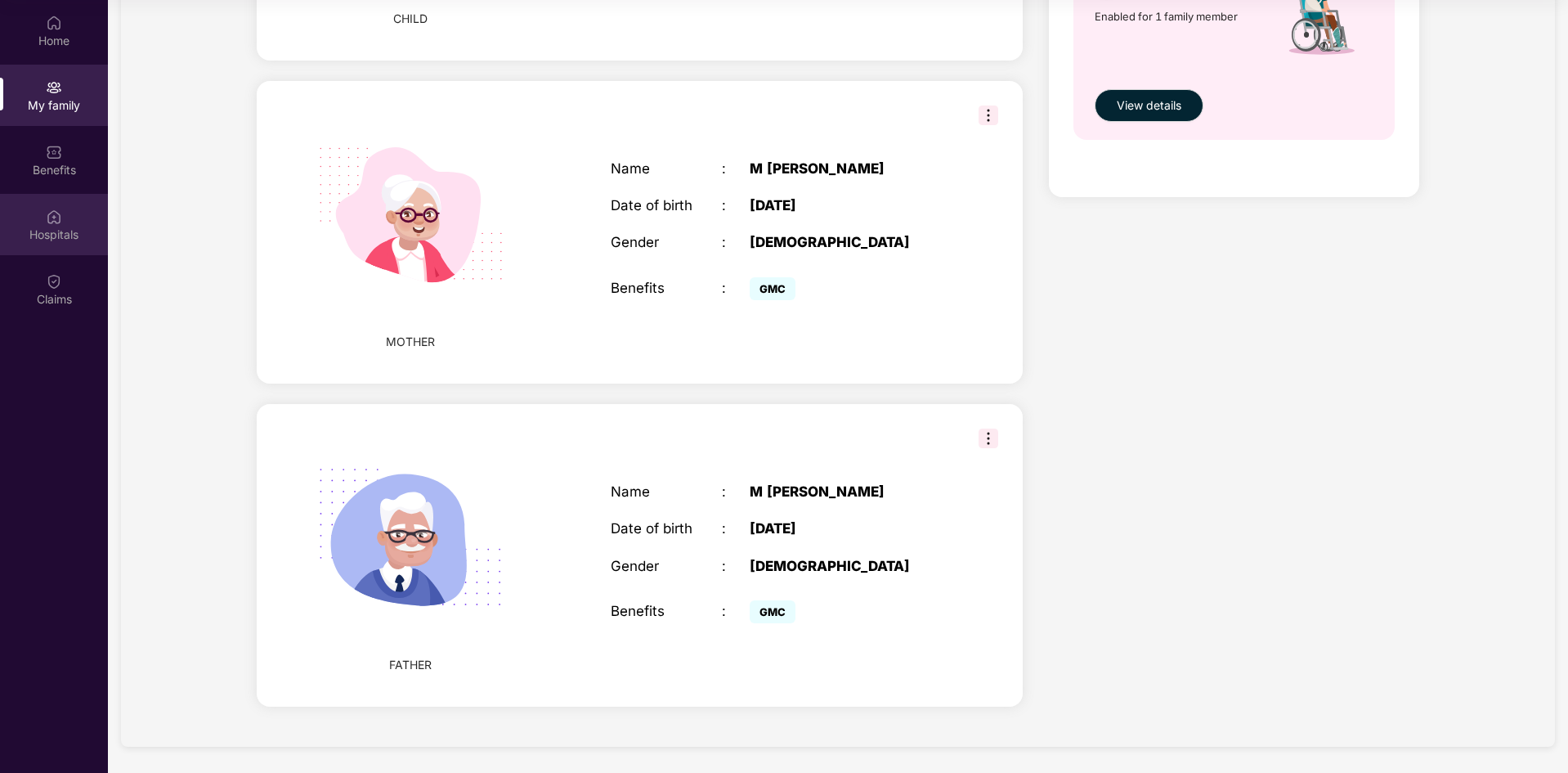
click at [48, 247] on div "Hospitals" at bounding box center [54, 224] width 108 height 61
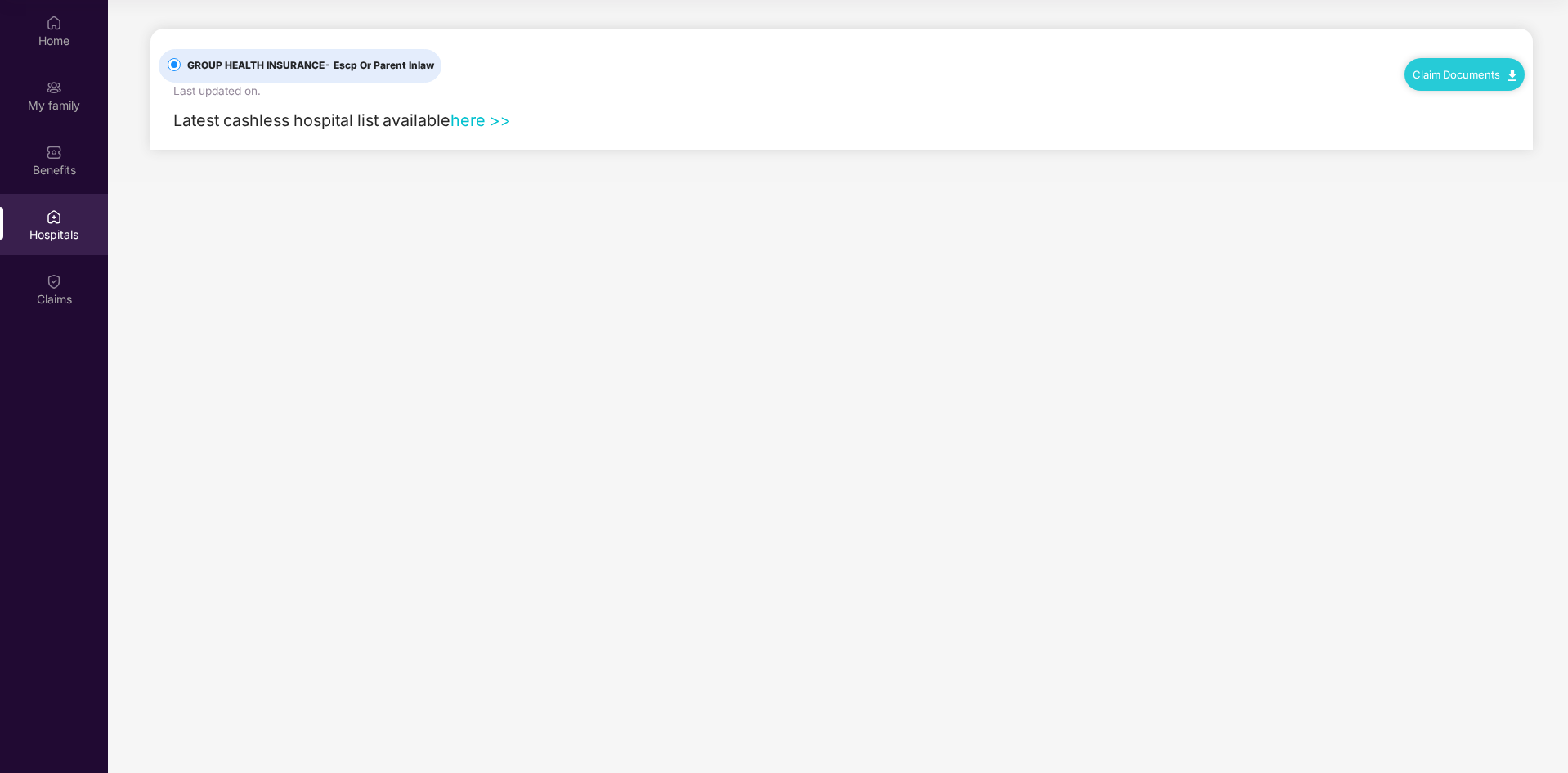
click at [492, 117] on link "here >>" at bounding box center [481, 120] width 61 height 20
click at [76, 302] on div "Claims" at bounding box center [54, 300] width 108 height 17
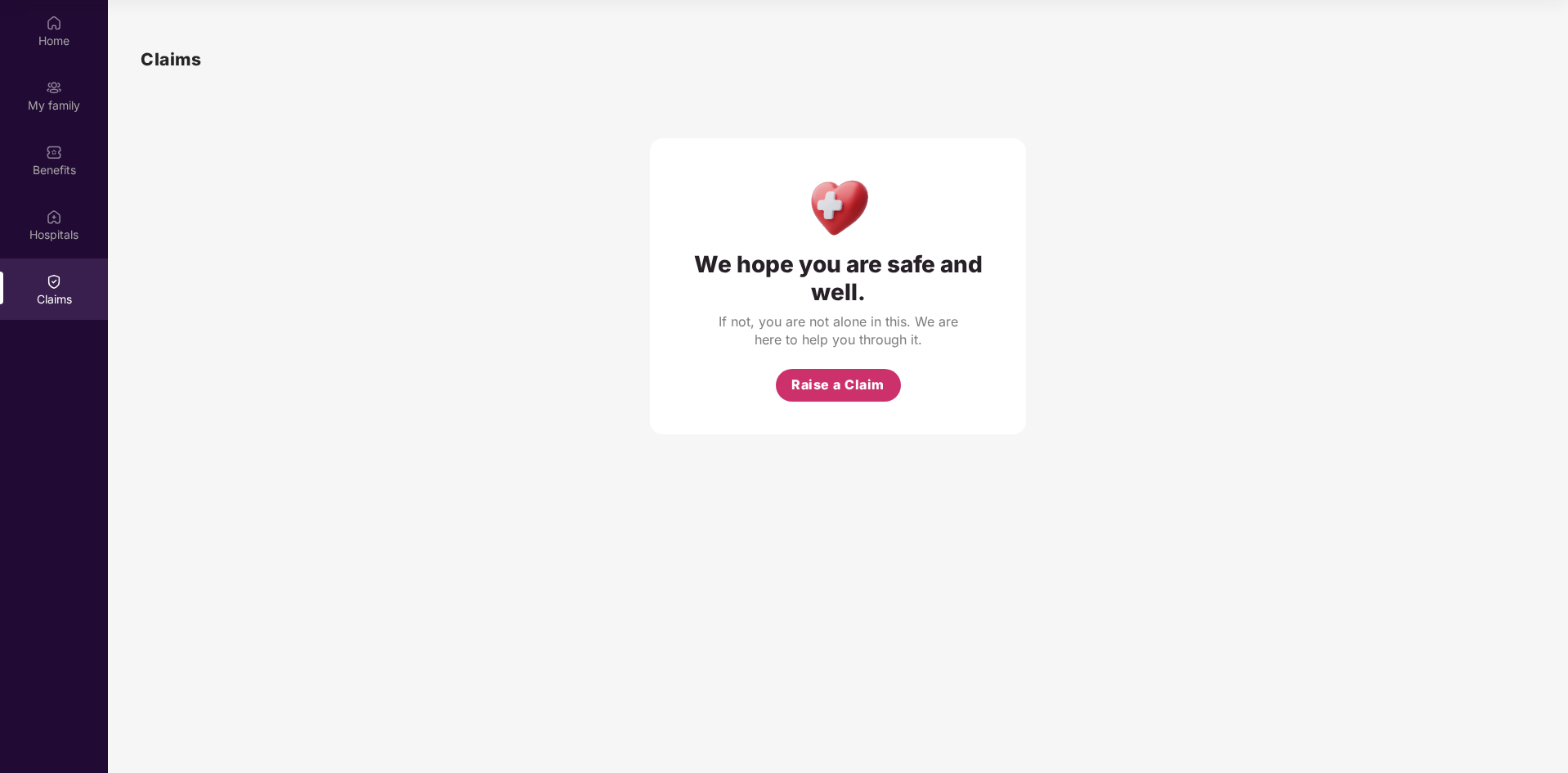
click at [833, 379] on span "Raise a Claim" at bounding box center [838, 384] width 93 height 21
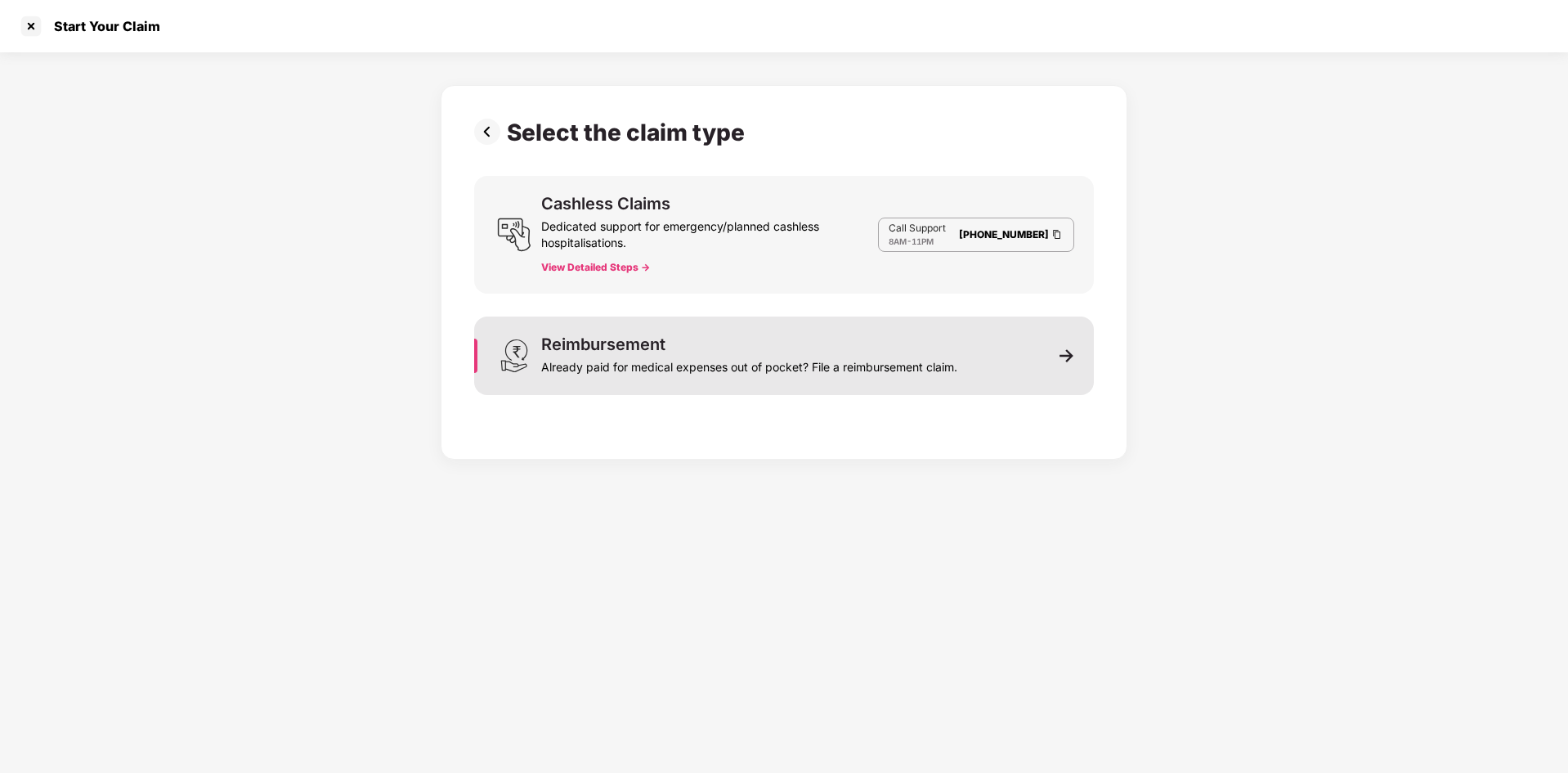
click at [813, 359] on div "Already paid for medical expenses out of pocket? File a reimbursement claim." at bounding box center [749, 364] width 416 height 23
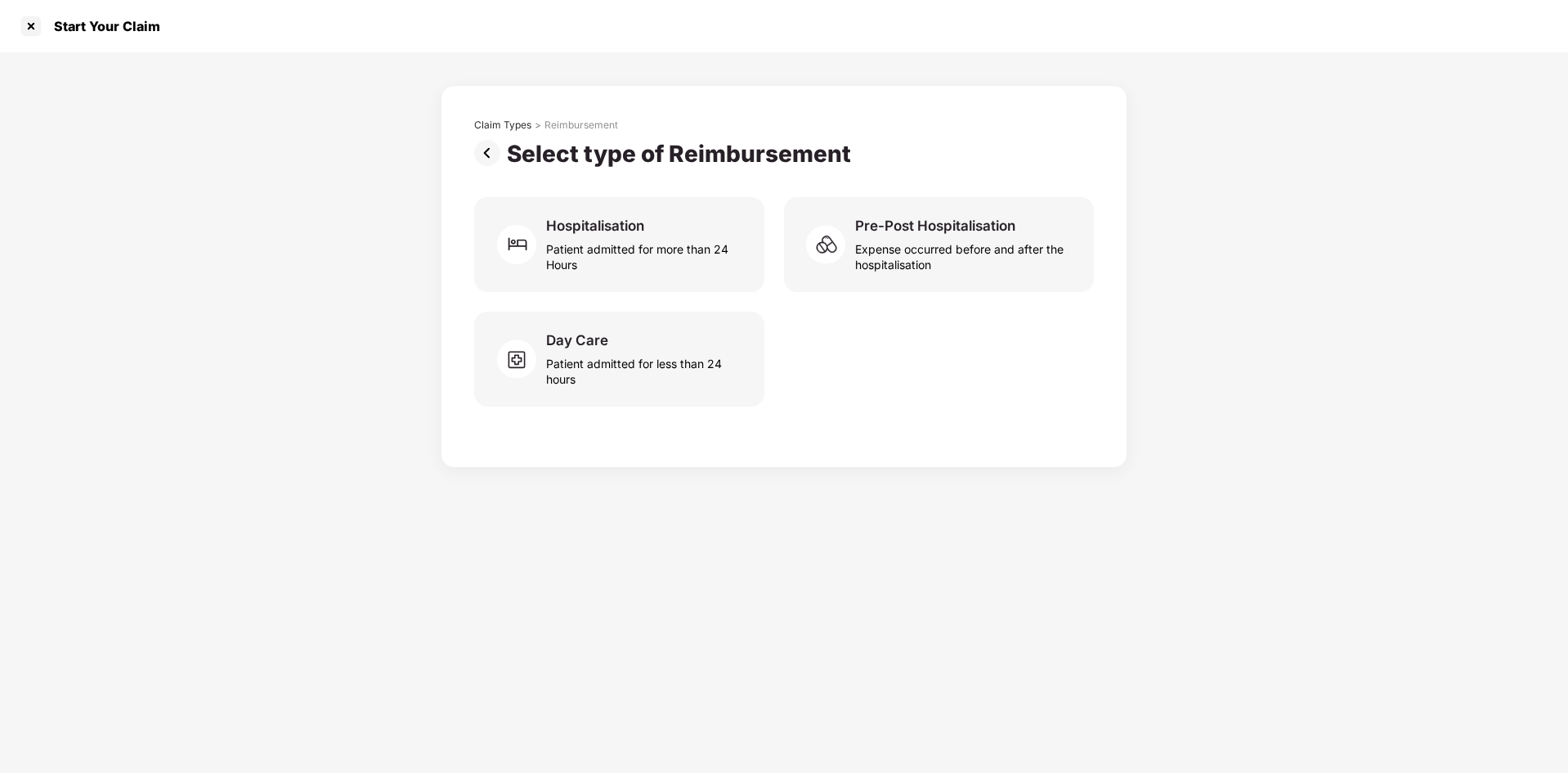
click at [484, 165] on img at bounding box center [490, 153] width 32 height 27
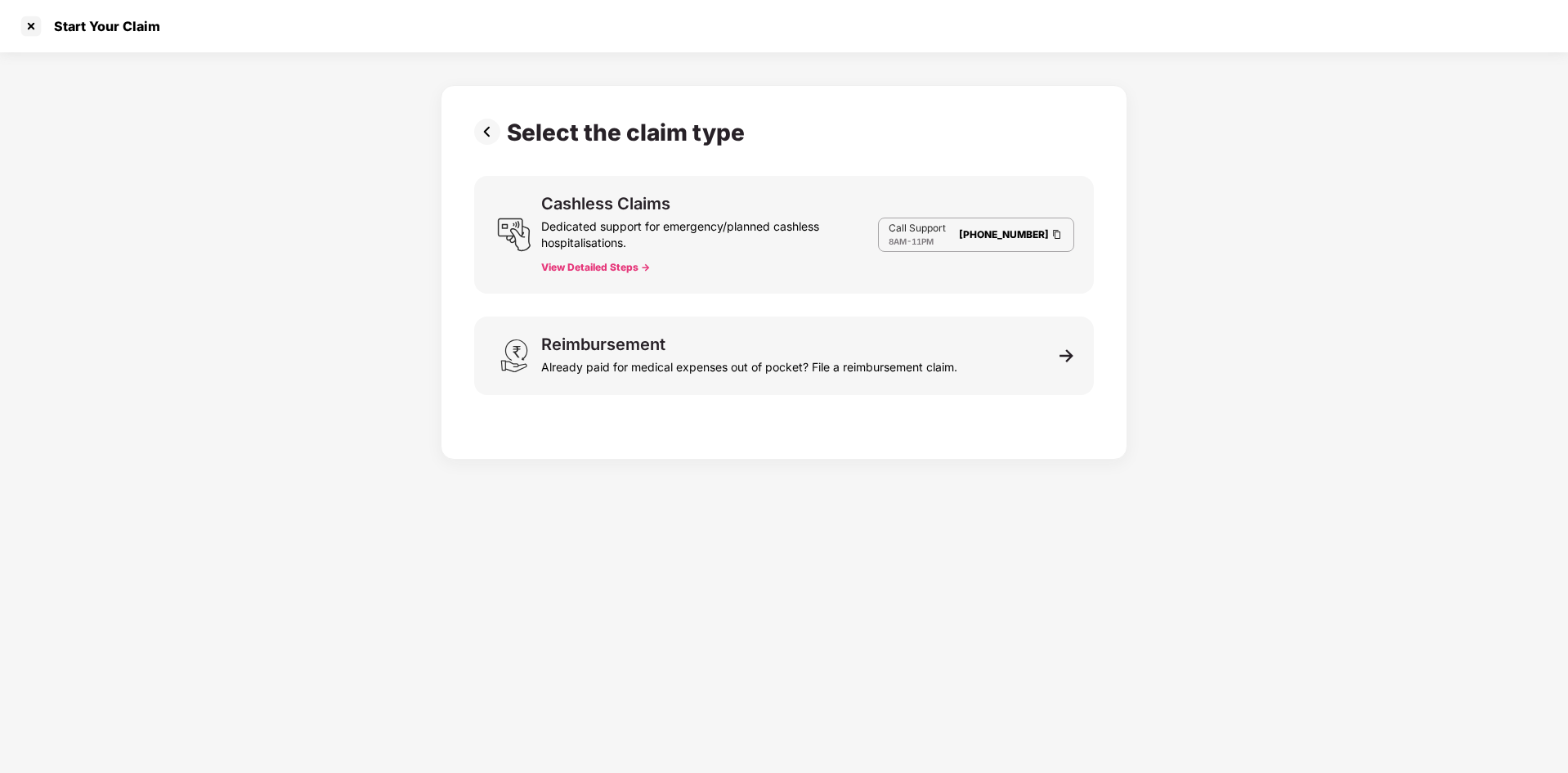
click at [484, 165] on div "Select the claim type Cashless Claims Dedicated support for emergency/planned c…" at bounding box center [784, 268] width 620 height 299
click at [496, 140] on img at bounding box center [490, 132] width 32 height 27
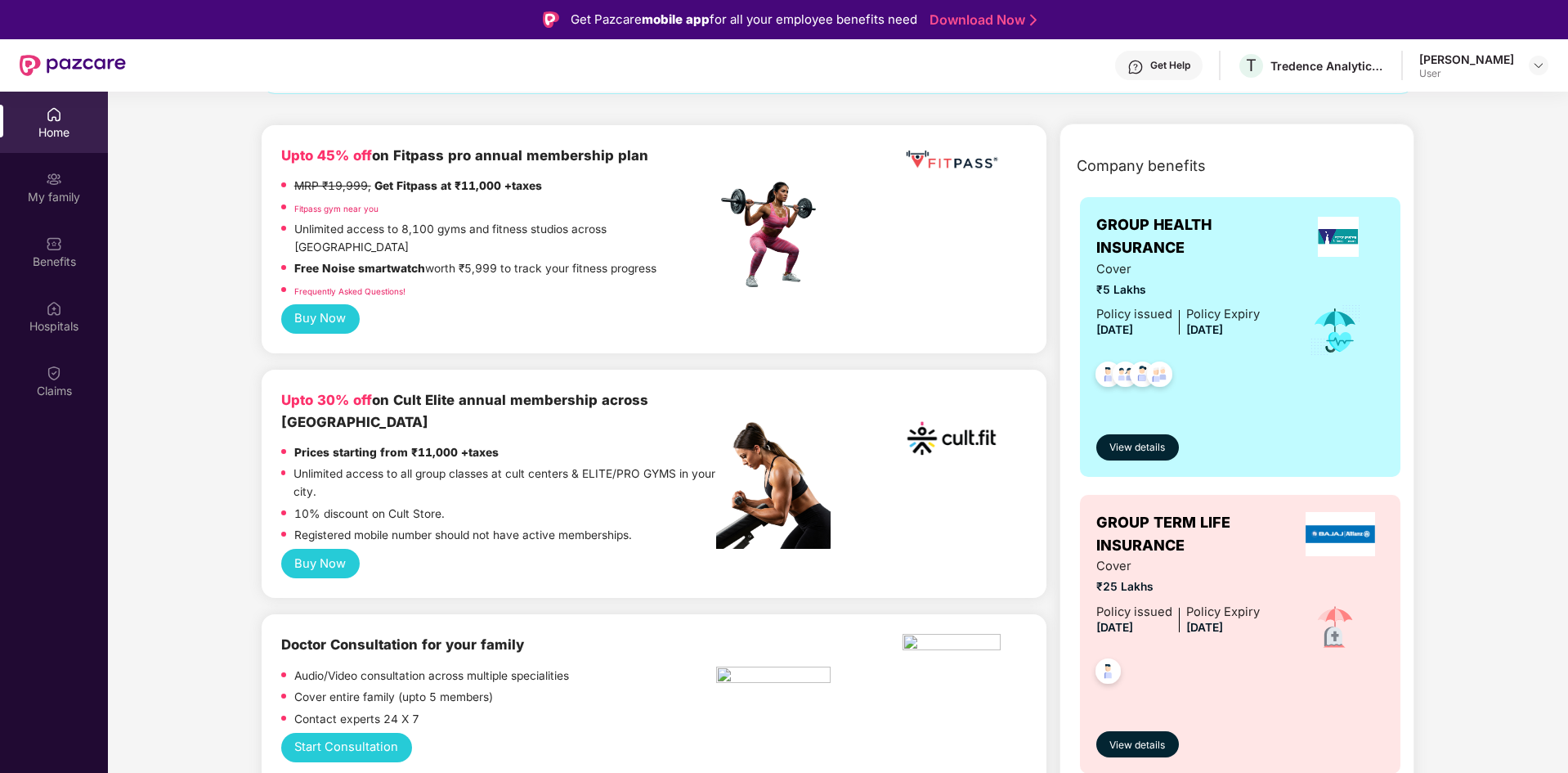
scroll to position [0, 0]
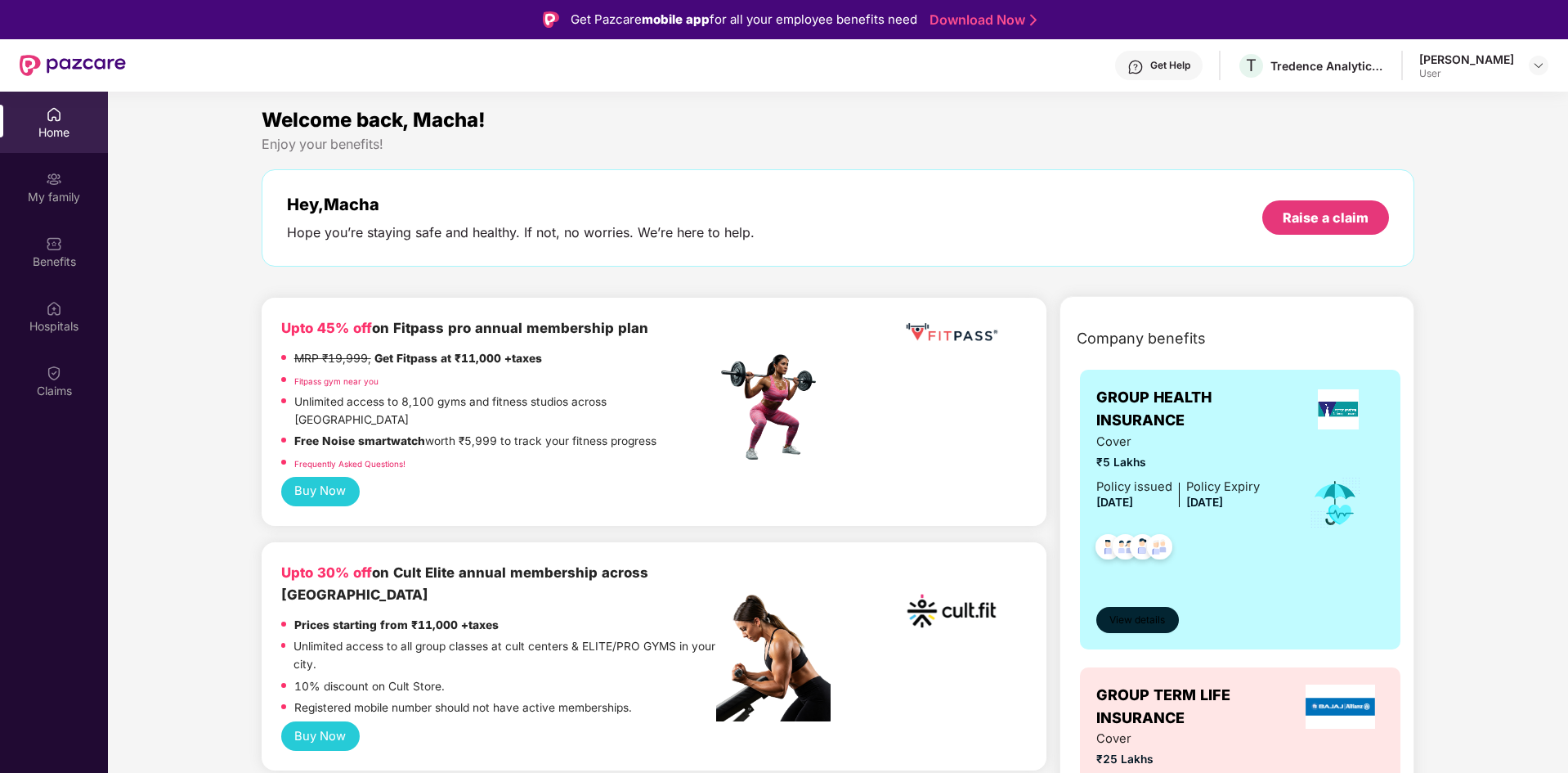
click at [1139, 620] on span "View details" at bounding box center [1136, 620] width 56 height 16
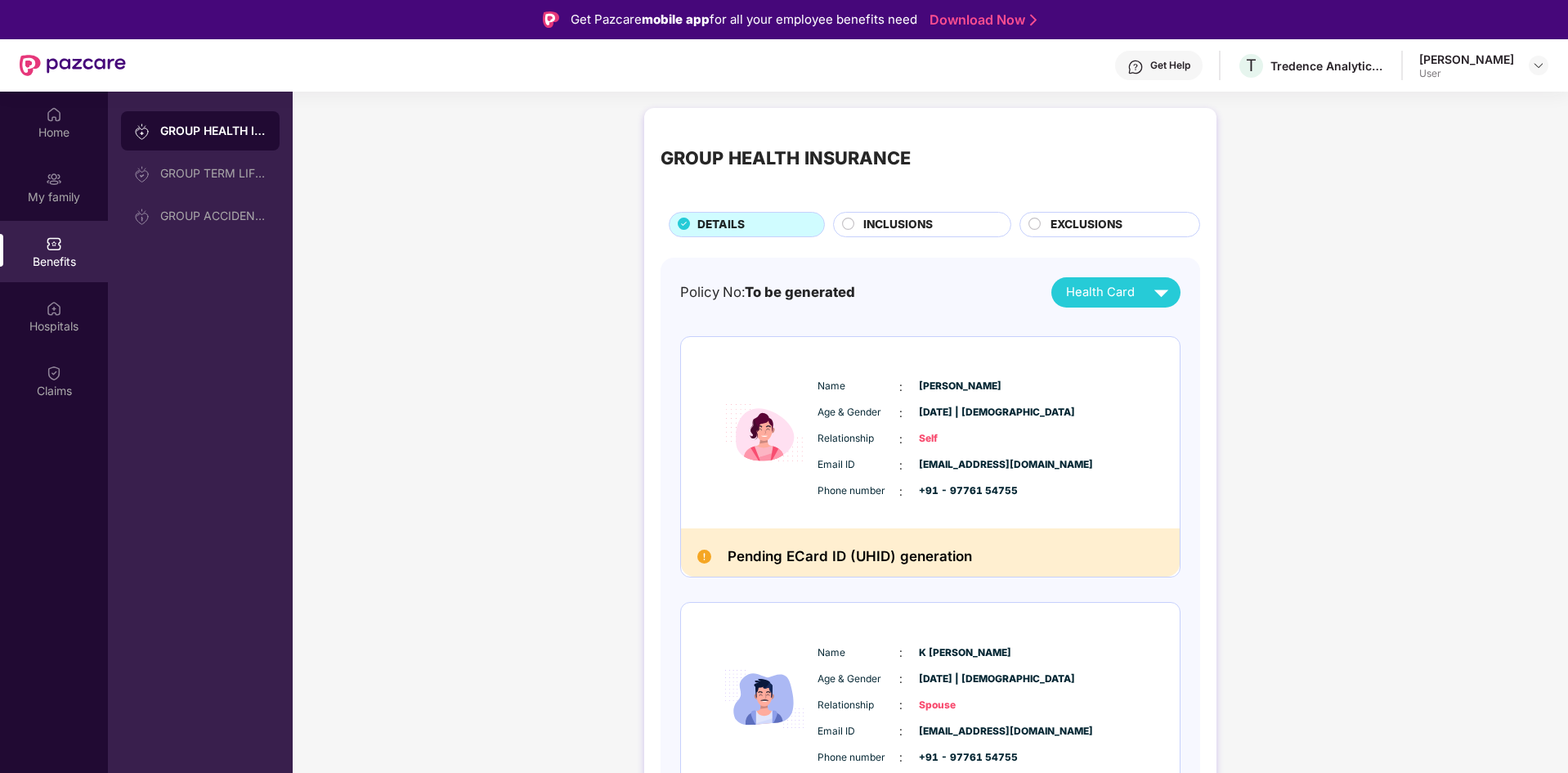
click at [848, 224] on circle at bounding box center [848, 223] width 12 height 12
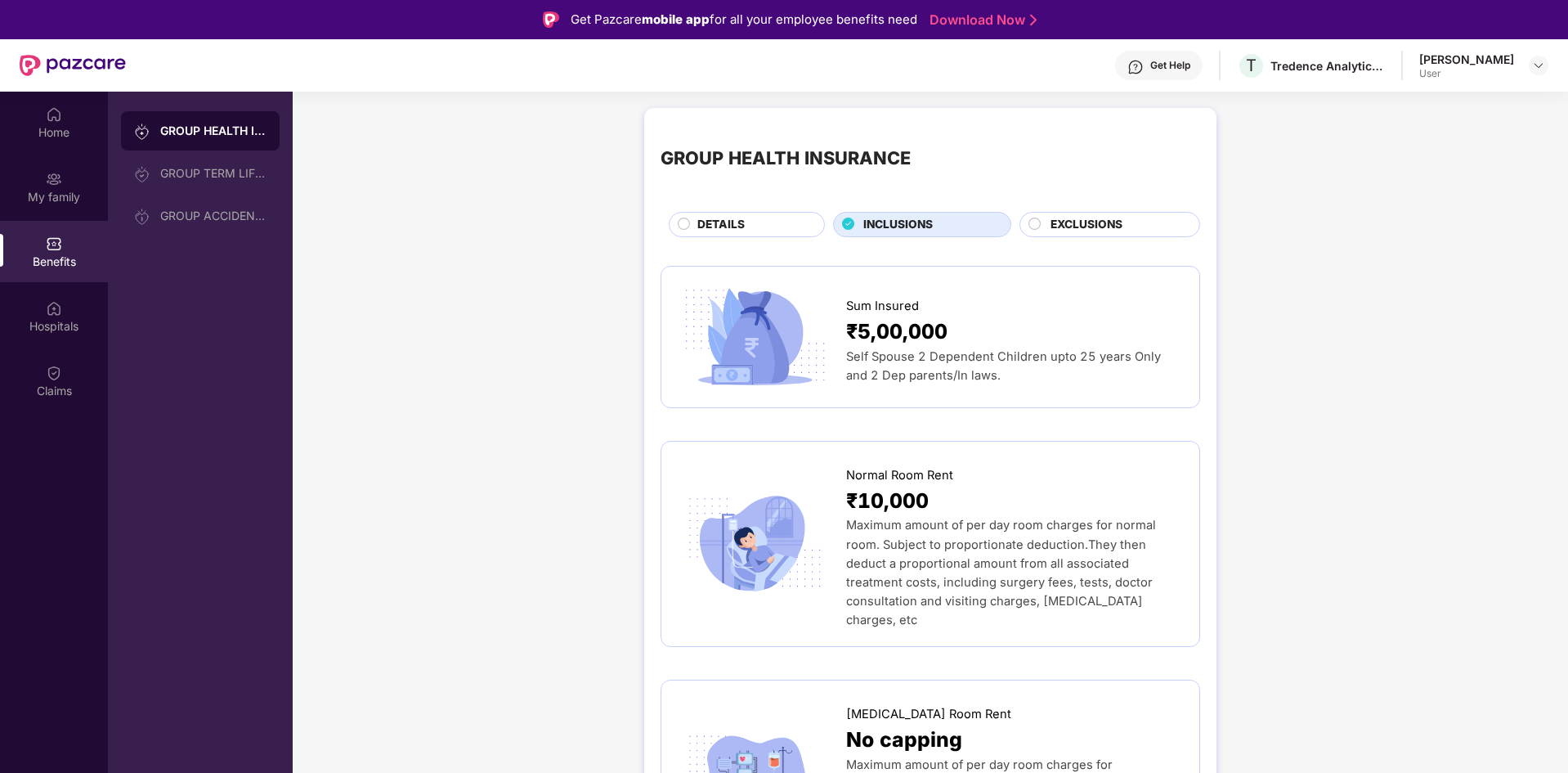
click at [1034, 214] on div "EXCLUSIONS" at bounding box center [1110, 224] width 181 height 26
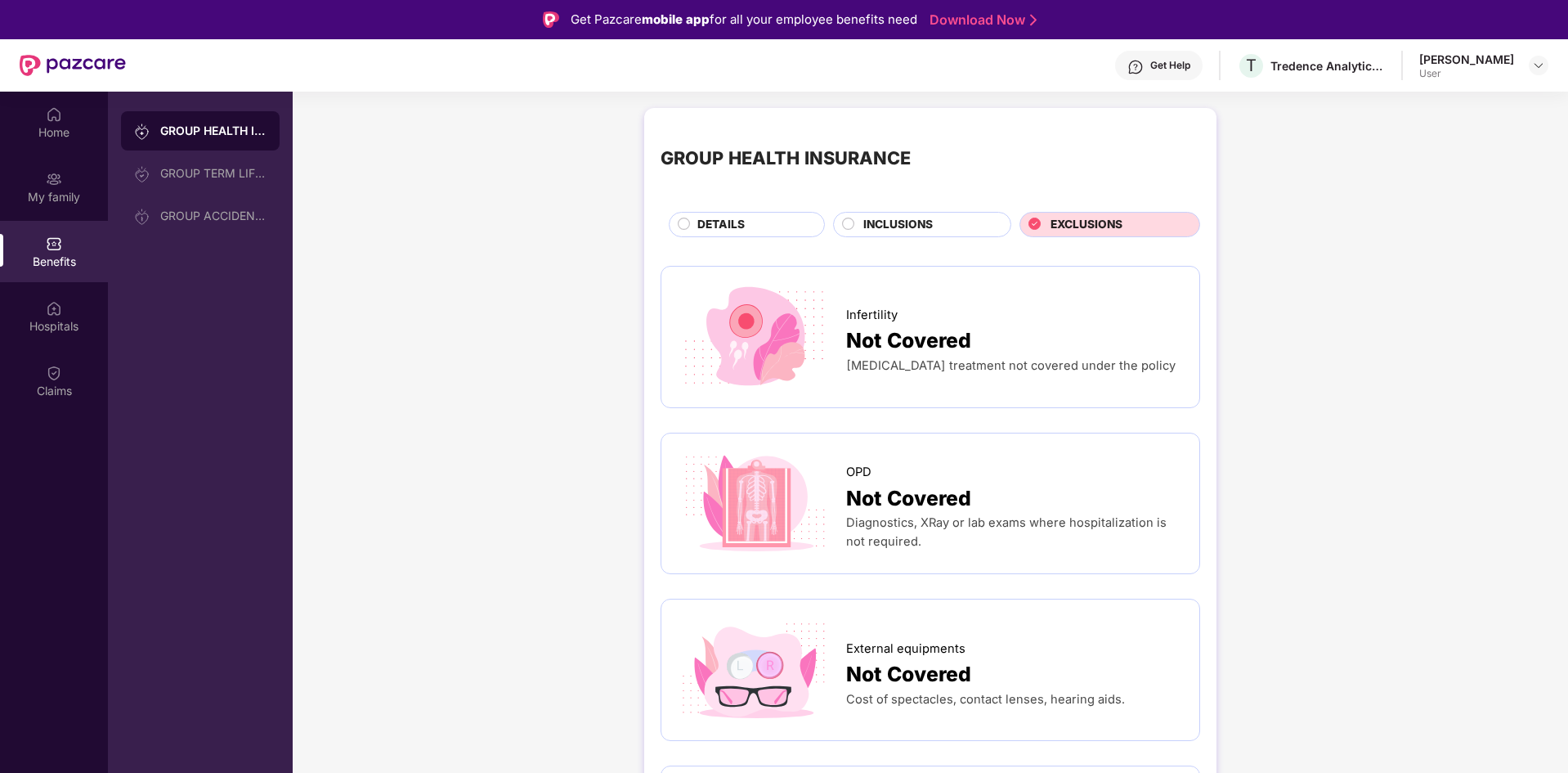
click at [739, 226] on span "DETAILS" at bounding box center [720, 225] width 47 height 18
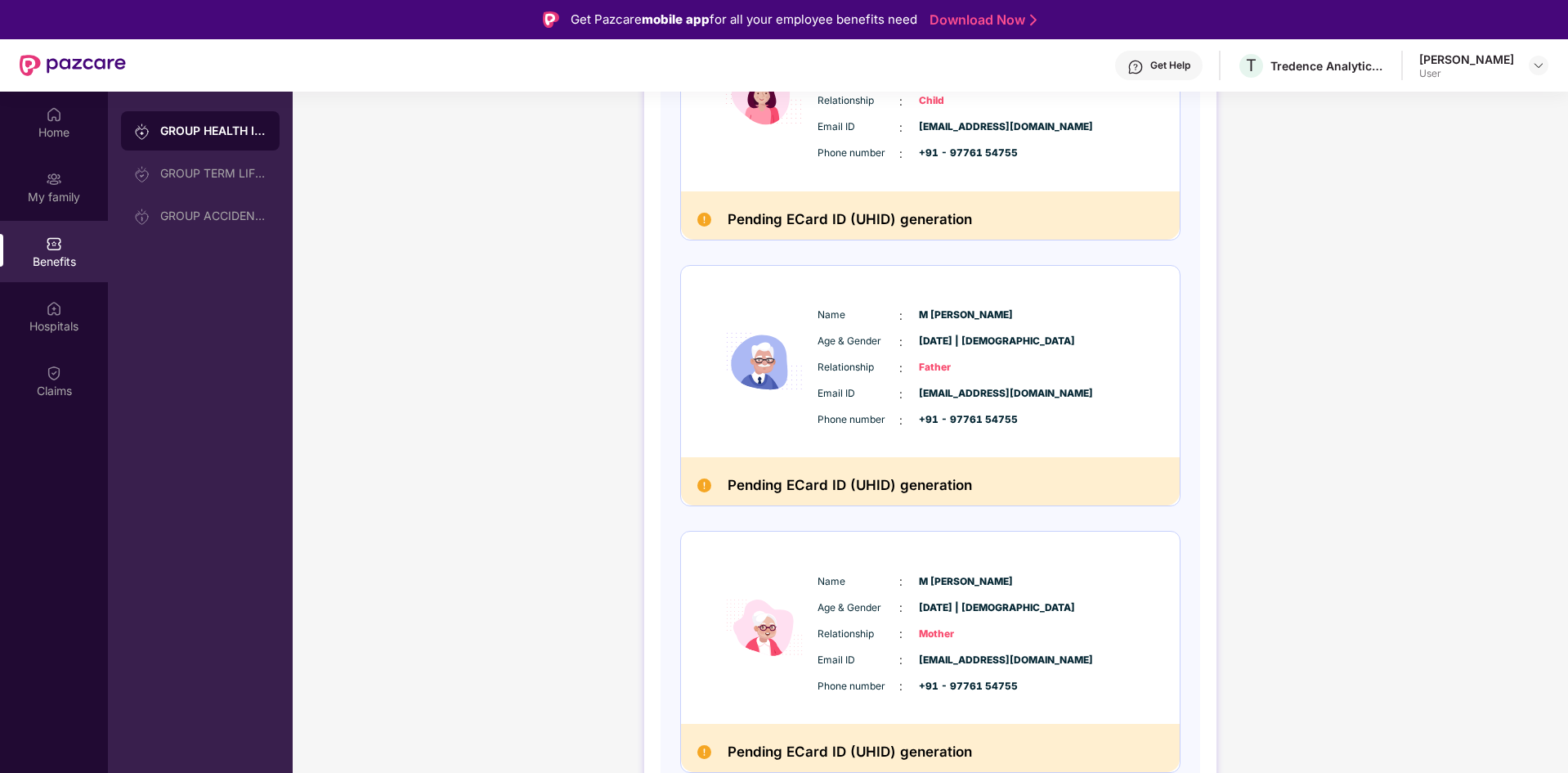
scroll to position [881, 0]
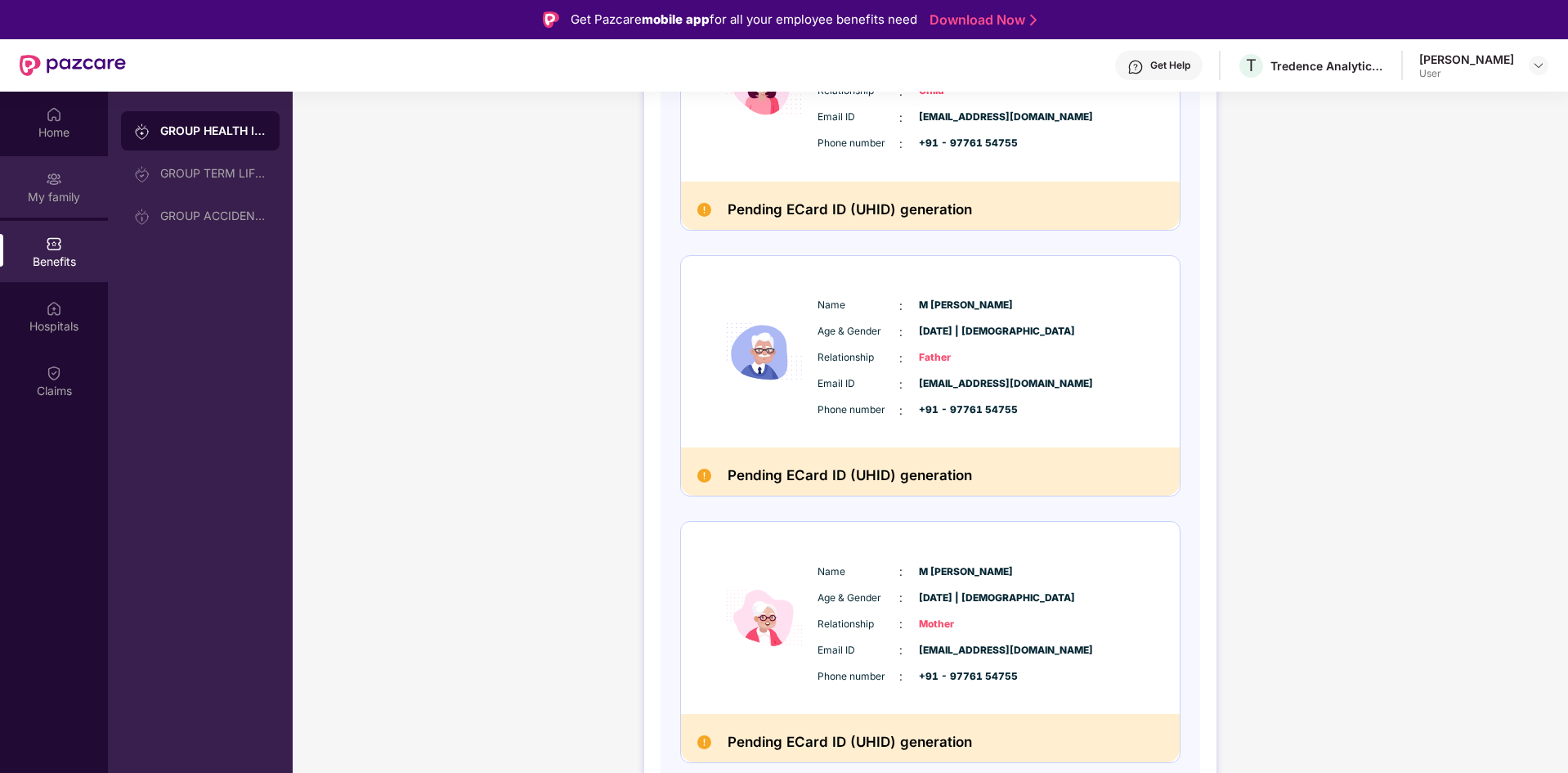
click at [75, 215] on div "My family" at bounding box center [54, 187] width 108 height 61
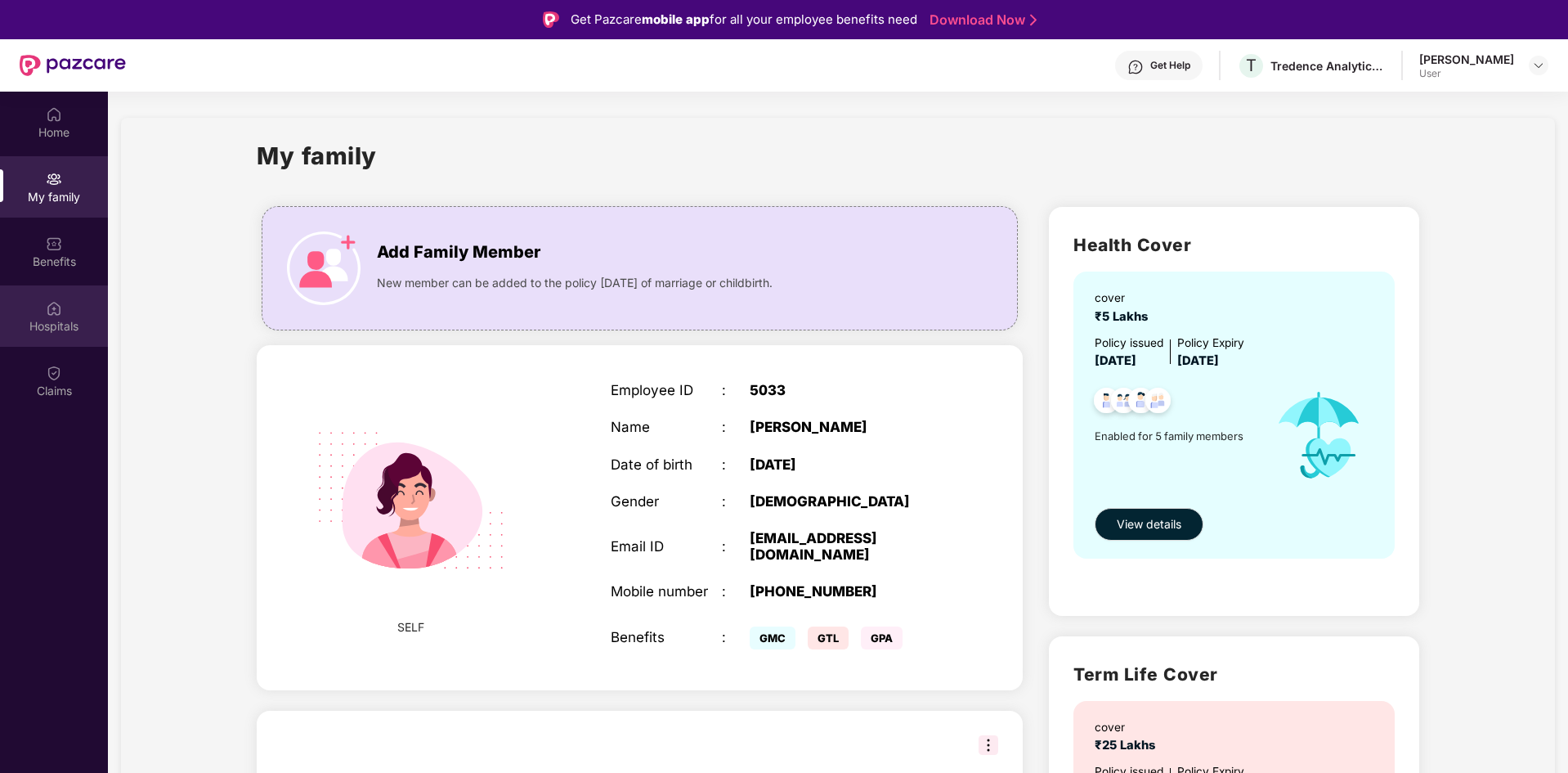
click at [56, 302] on img at bounding box center [54, 308] width 17 height 17
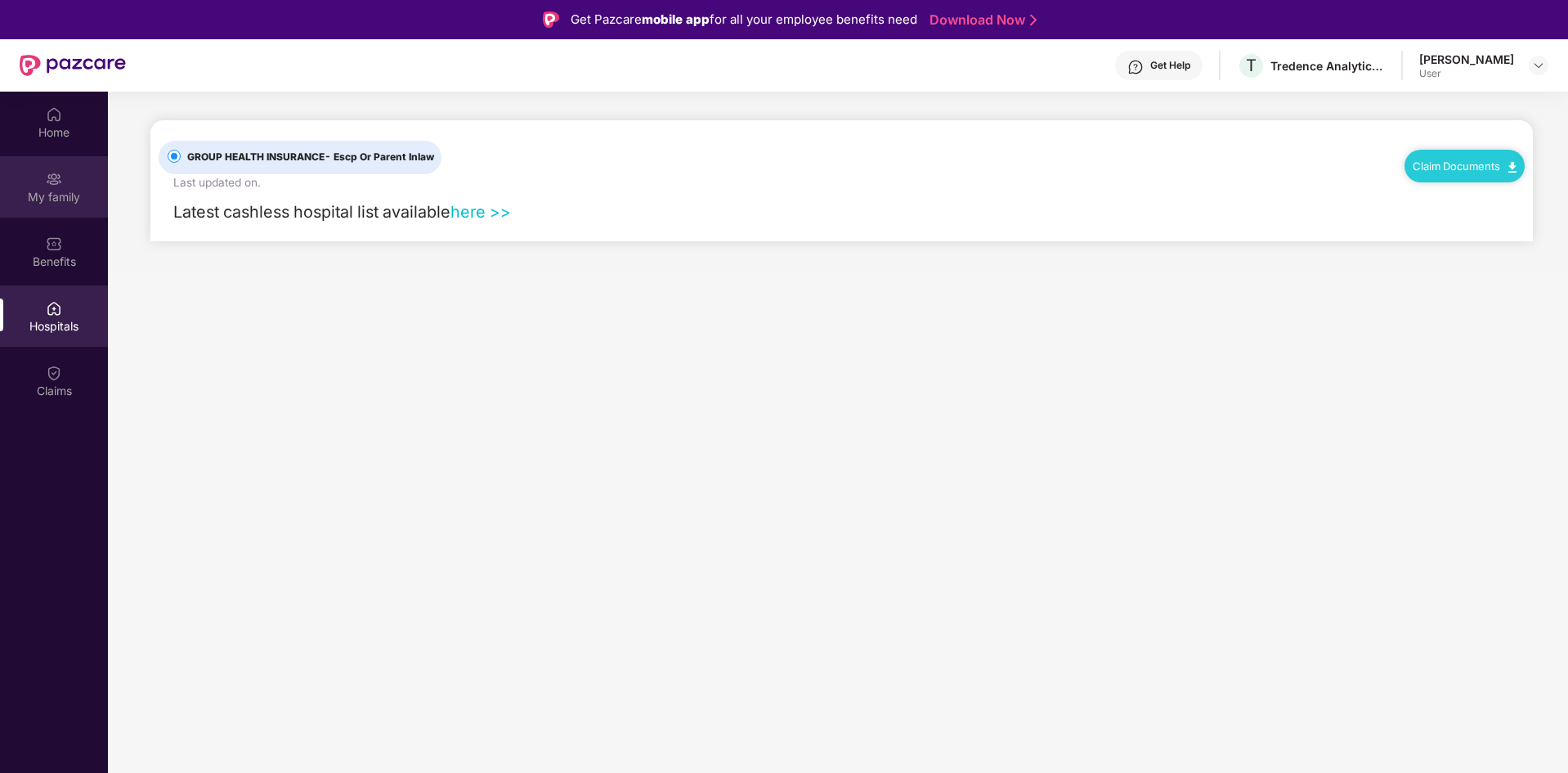
click at [52, 174] on img at bounding box center [54, 179] width 17 height 17
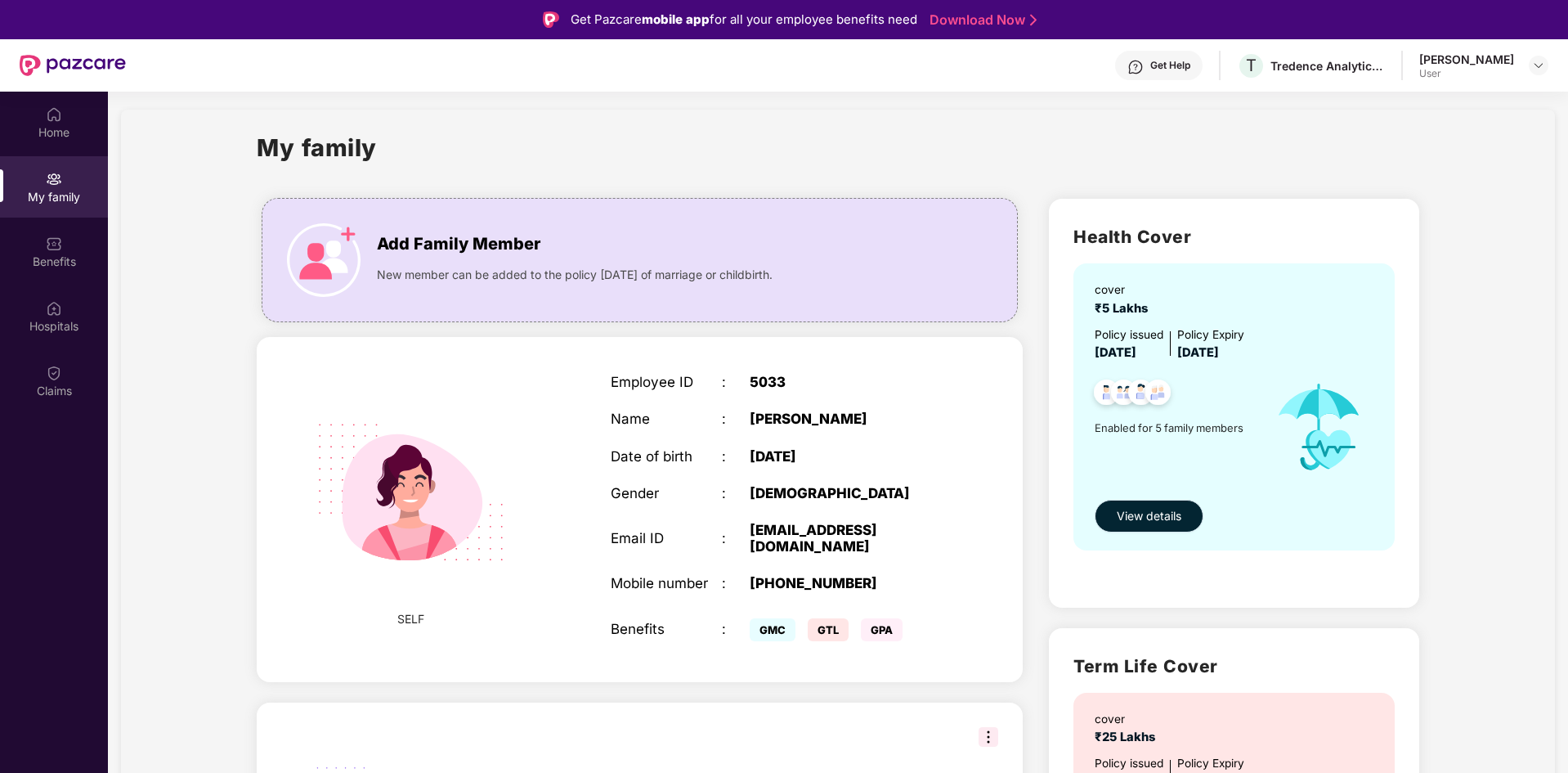
scroll to position [7, 0]
click at [1135, 514] on span "View details" at bounding box center [1149, 517] width 65 height 18
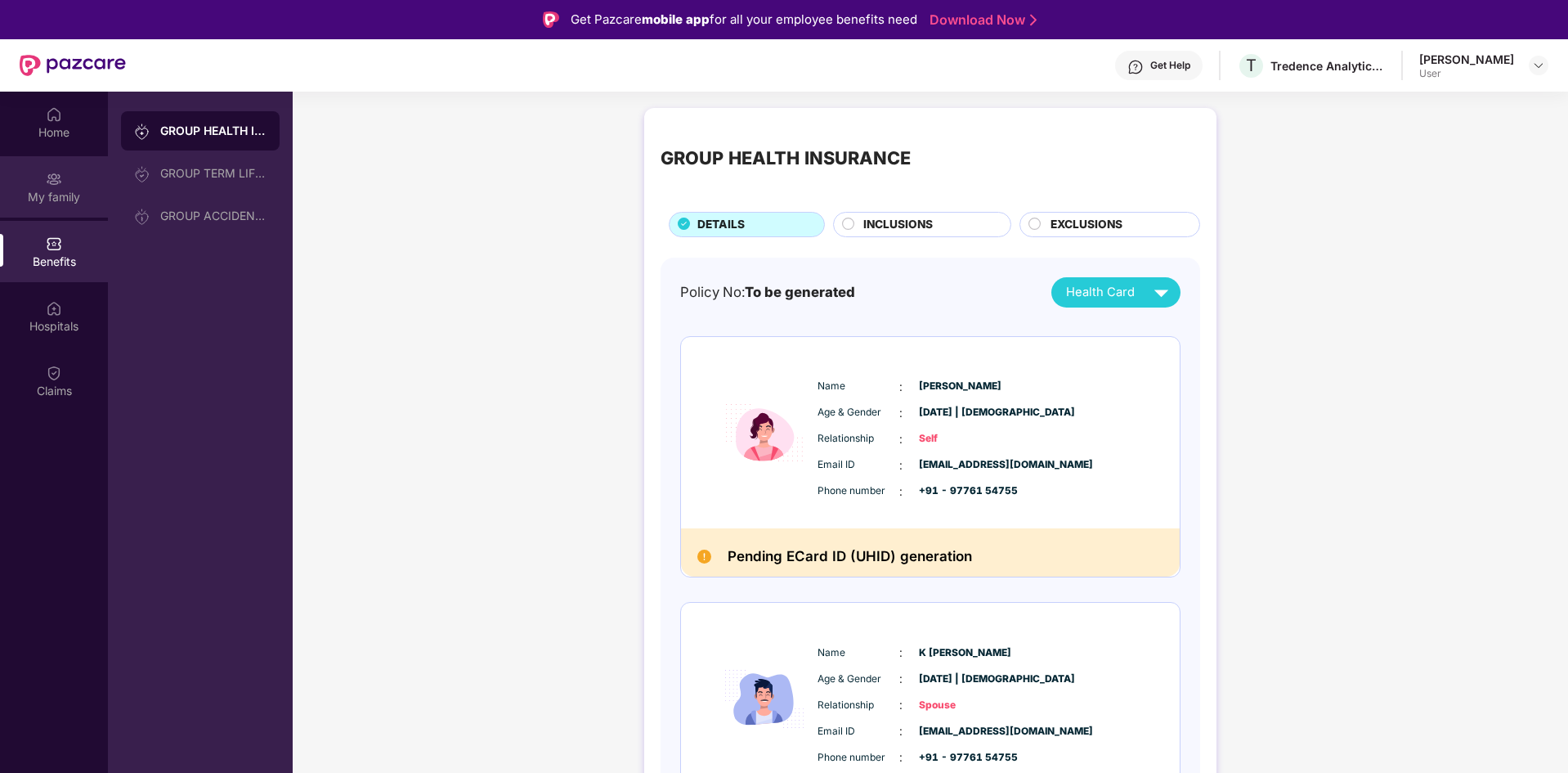
click at [76, 164] on div "My family" at bounding box center [54, 187] width 108 height 61
